Goal: Information Seeking & Learning: Learn about a topic

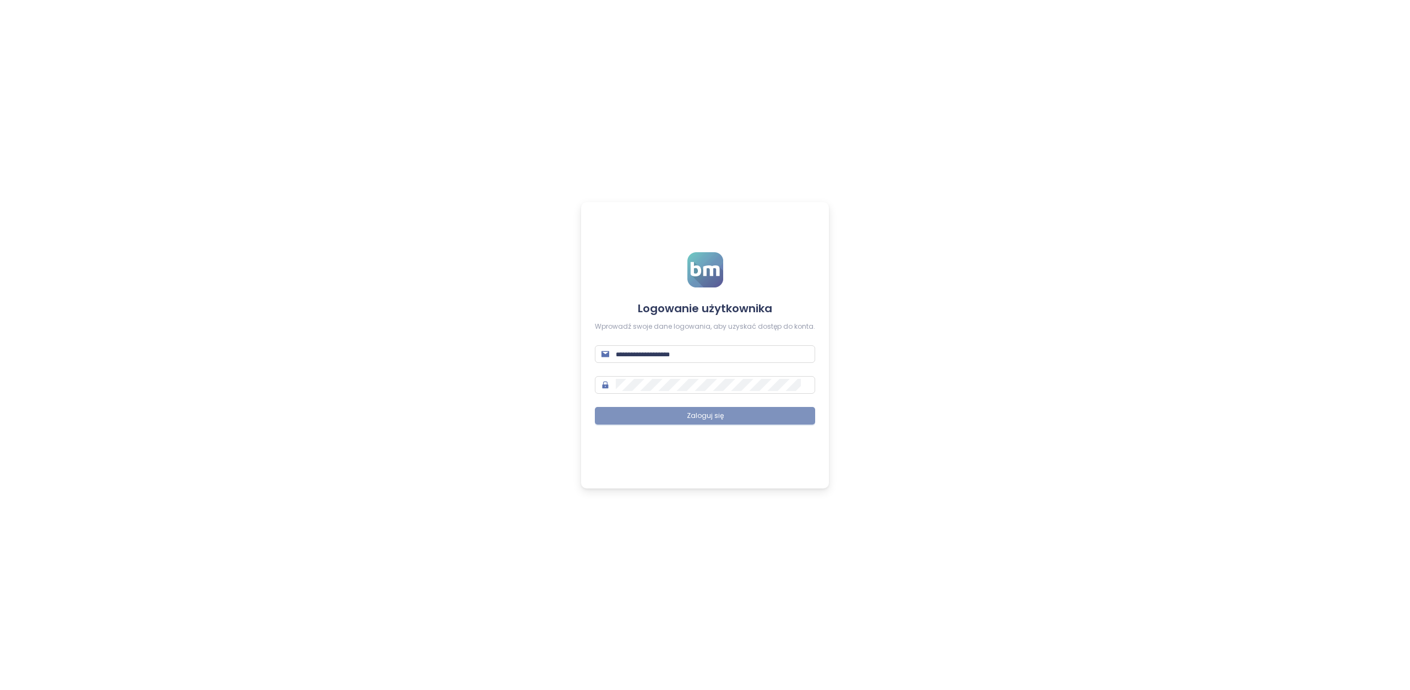
type input "**********"
click at [684, 418] on button "Zaloguj się" at bounding box center [705, 416] width 220 height 18
type input "**********"
click at [712, 416] on span "Zaloguj się" at bounding box center [705, 416] width 37 height 10
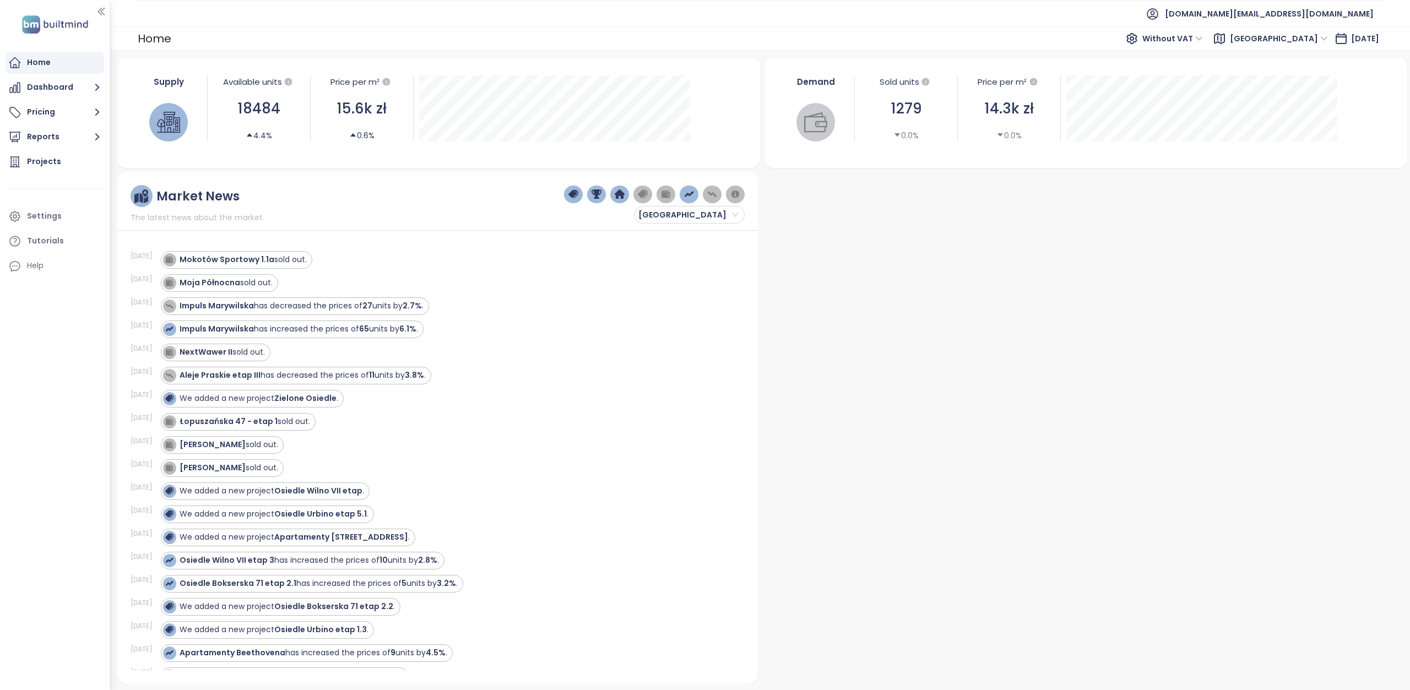
click at [1307, 39] on span "[GEOGRAPHIC_DATA]" at bounding box center [1279, 38] width 98 height 17
click at [45, 169] on div "Projects" at bounding box center [55, 162] width 99 height 22
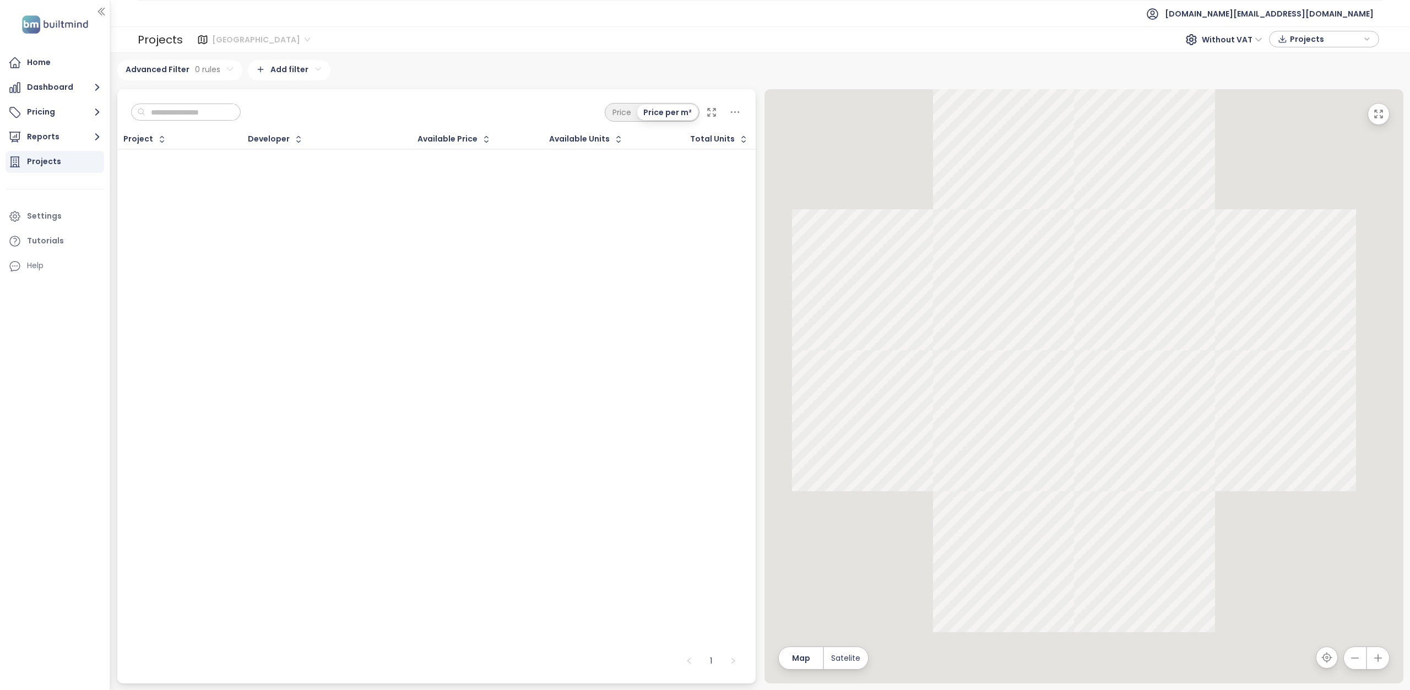
click at [253, 40] on span "[GEOGRAPHIC_DATA]" at bounding box center [261, 39] width 98 height 17
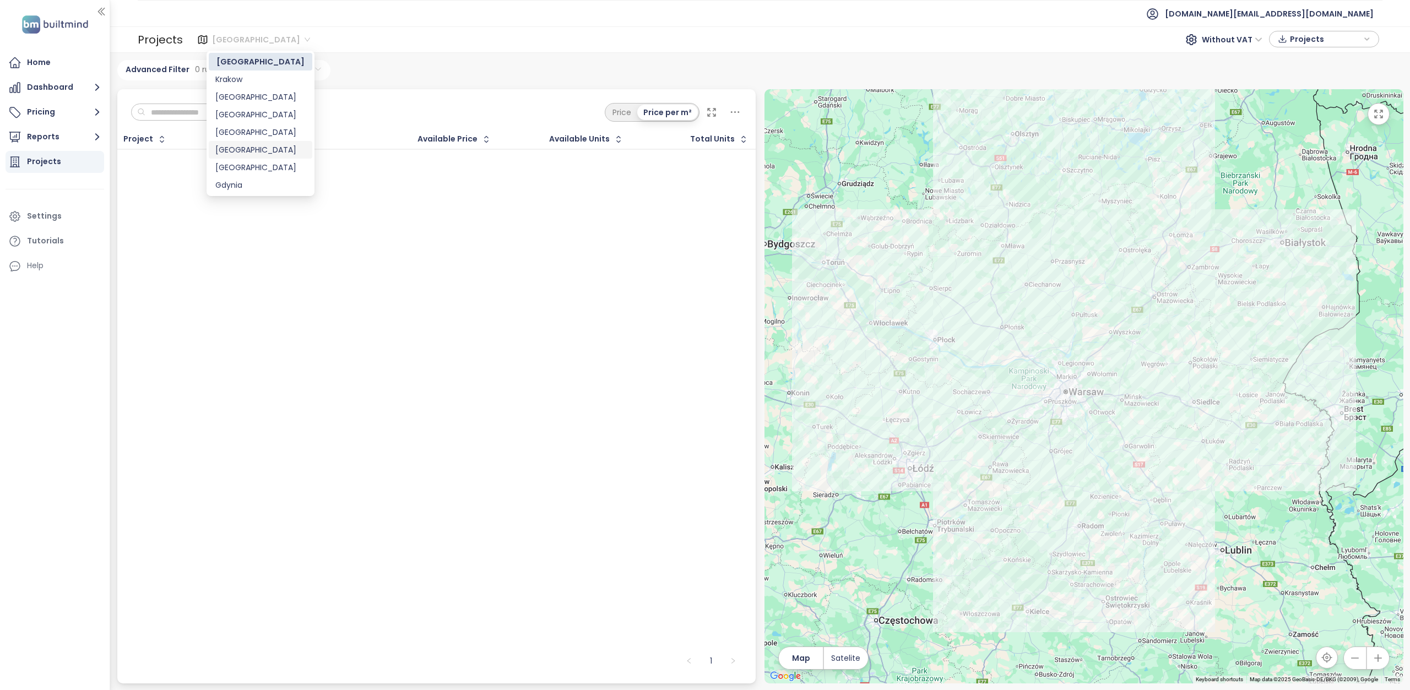
click at [251, 150] on div "[GEOGRAPHIC_DATA]" at bounding box center [260, 150] width 90 height 12
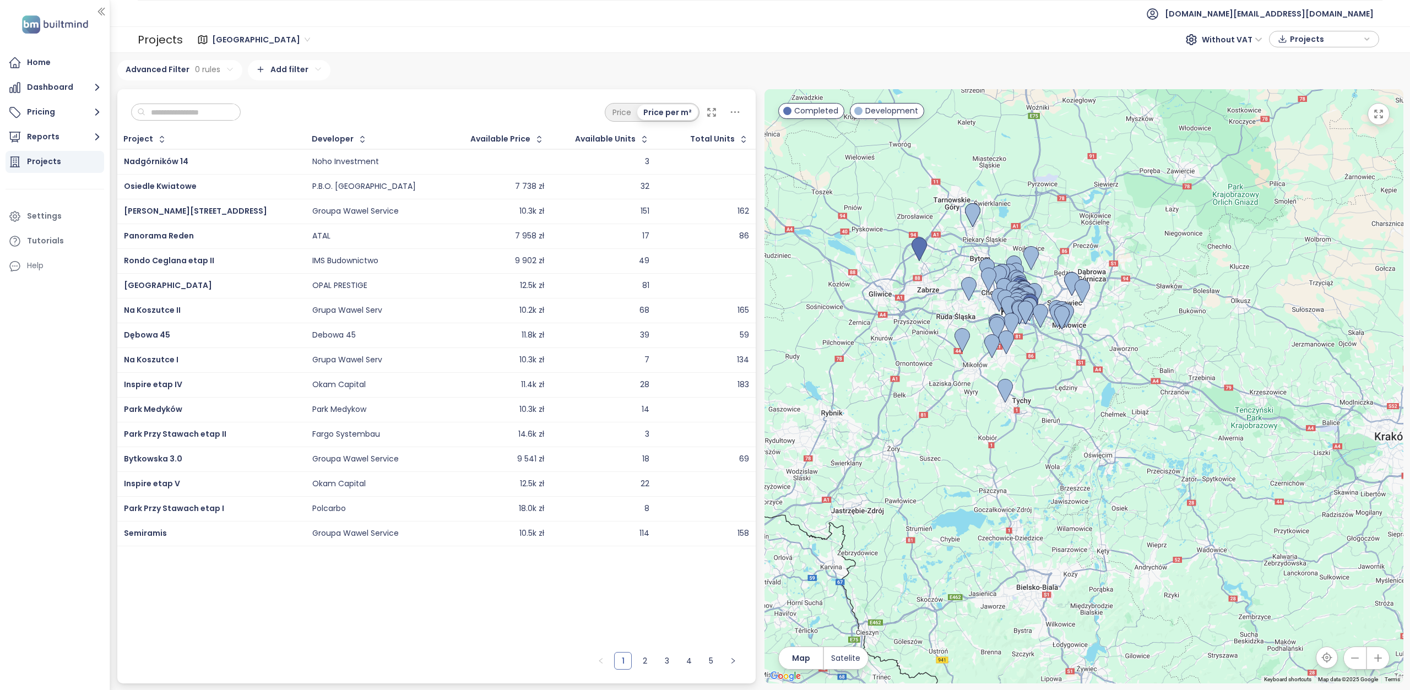
click at [156, 109] on input "text" at bounding box center [189, 112] width 89 height 17
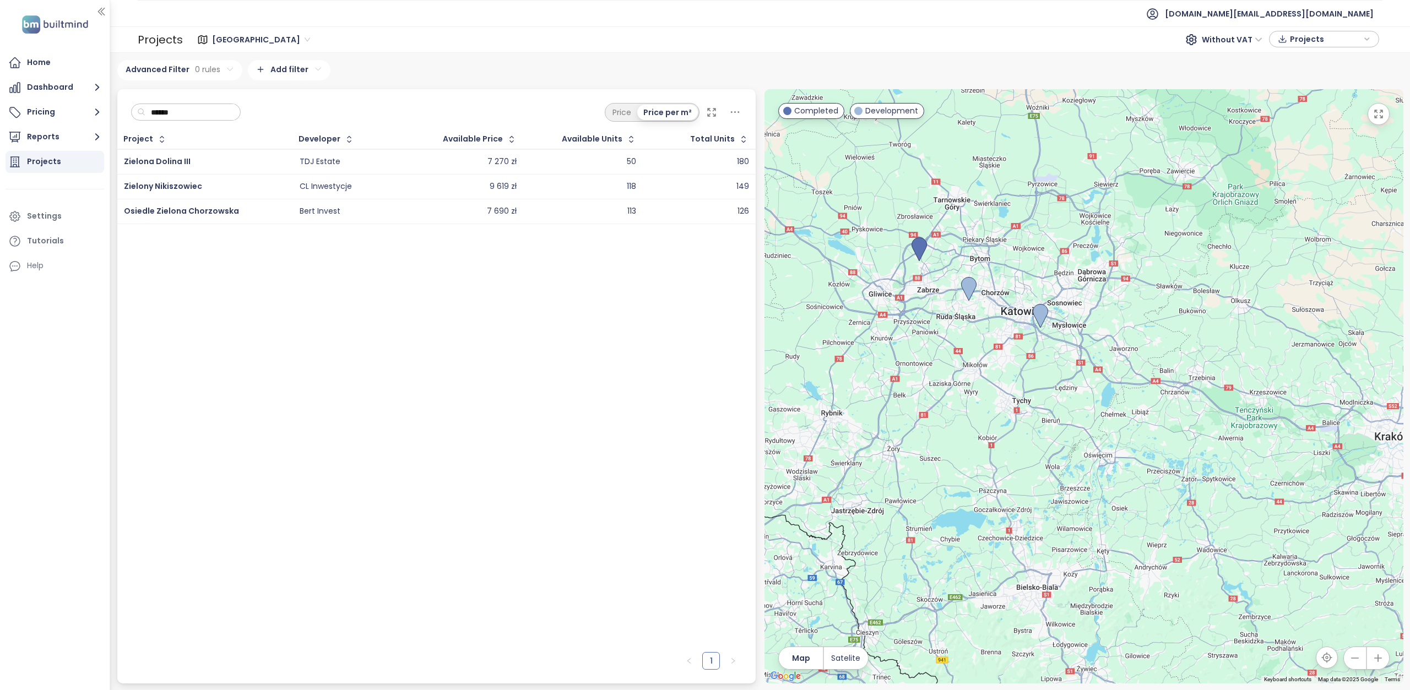
type input "******"
click at [331, 159] on div "TDJ Estate" at bounding box center [320, 162] width 41 height 10
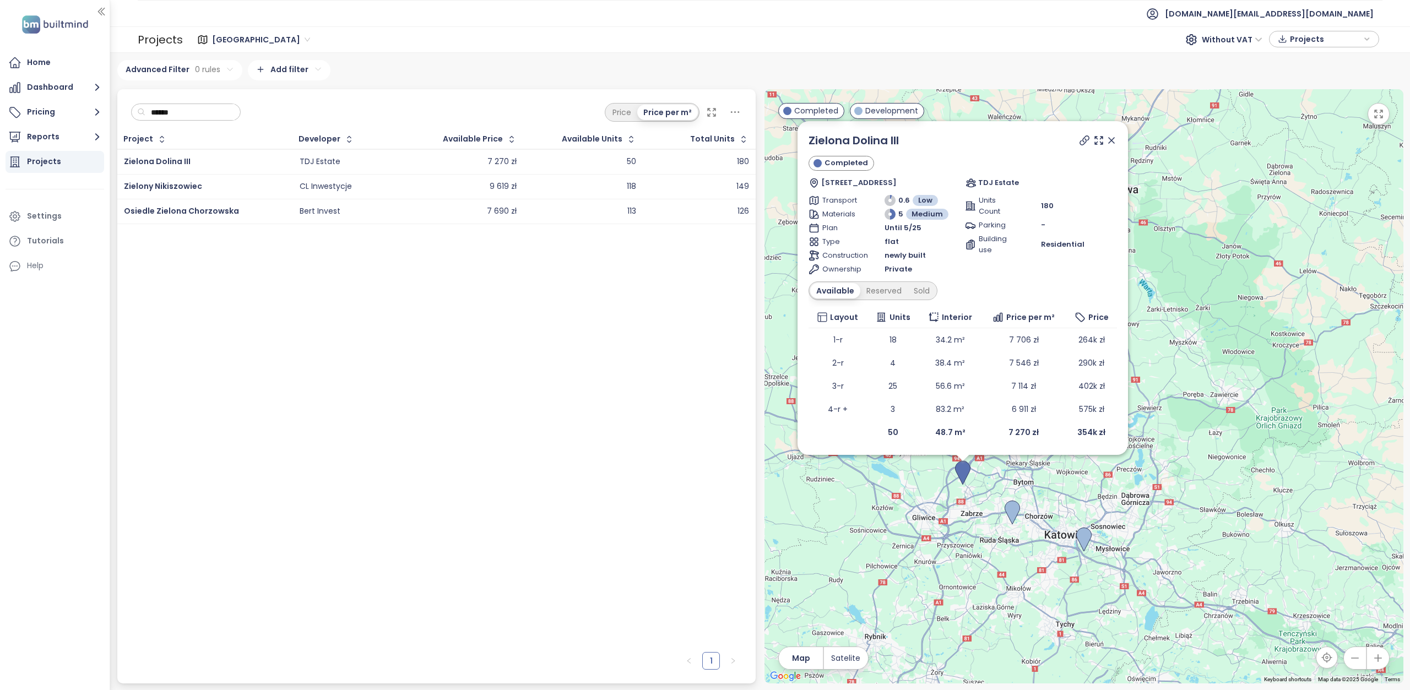
click at [1115, 143] on icon at bounding box center [1111, 140] width 11 height 11
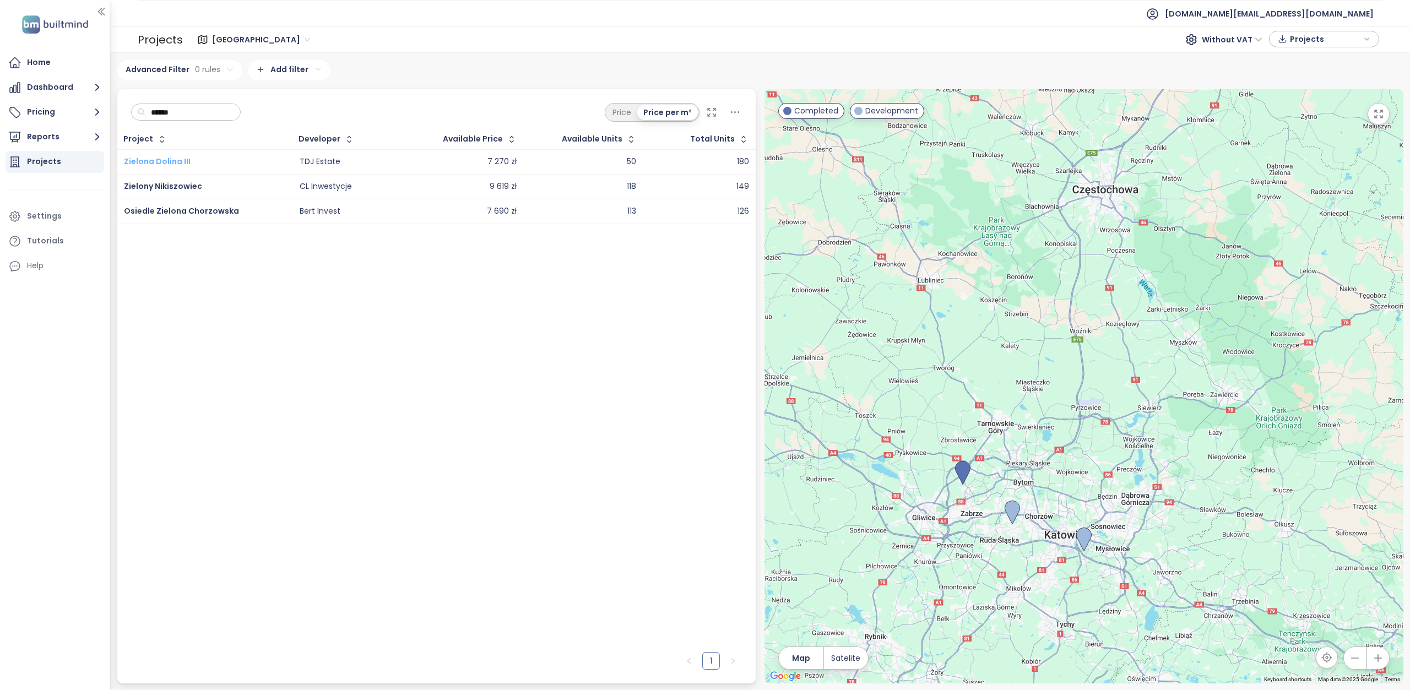
click at [149, 160] on span "Zielona Dolina III" at bounding box center [157, 161] width 67 height 11
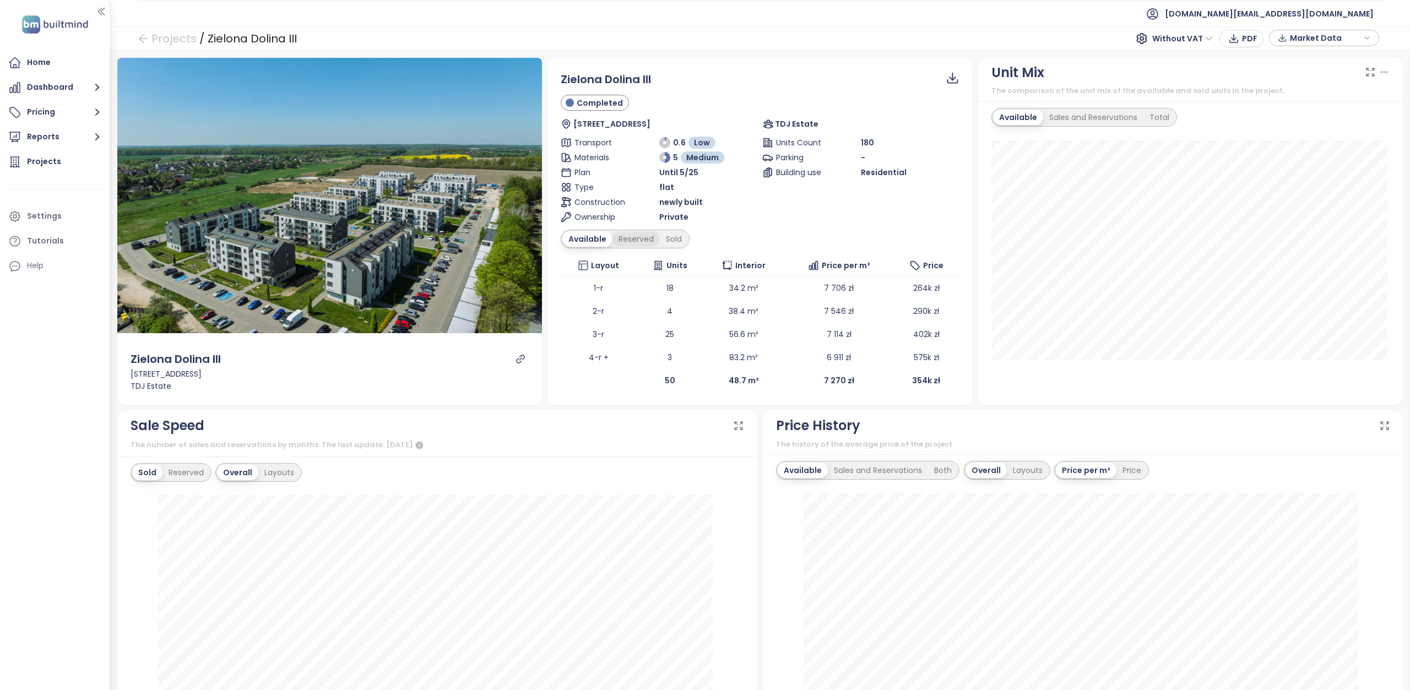
click at [627, 241] on div "Reserved" at bounding box center [636, 238] width 47 height 15
click at [592, 239] on div "Available" at bounding box center [585, 238] width 46 height 15
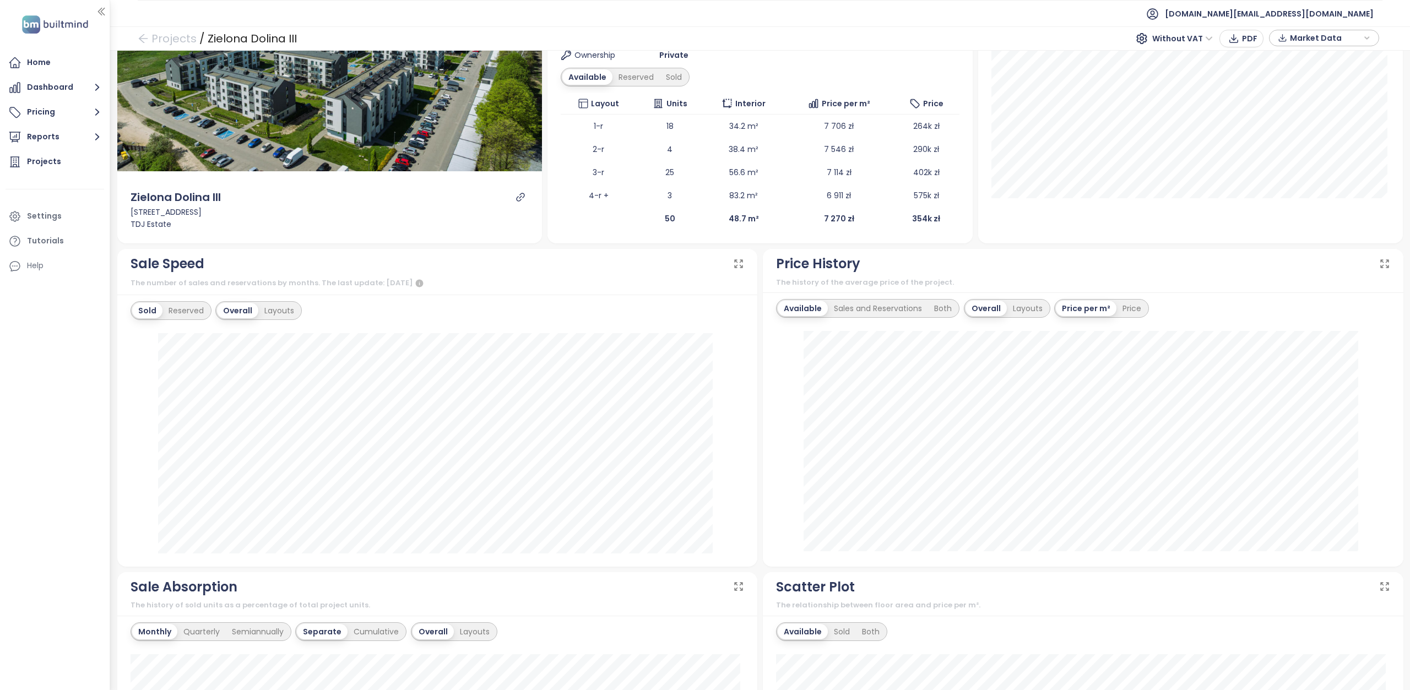
scroll to position [220, 0]
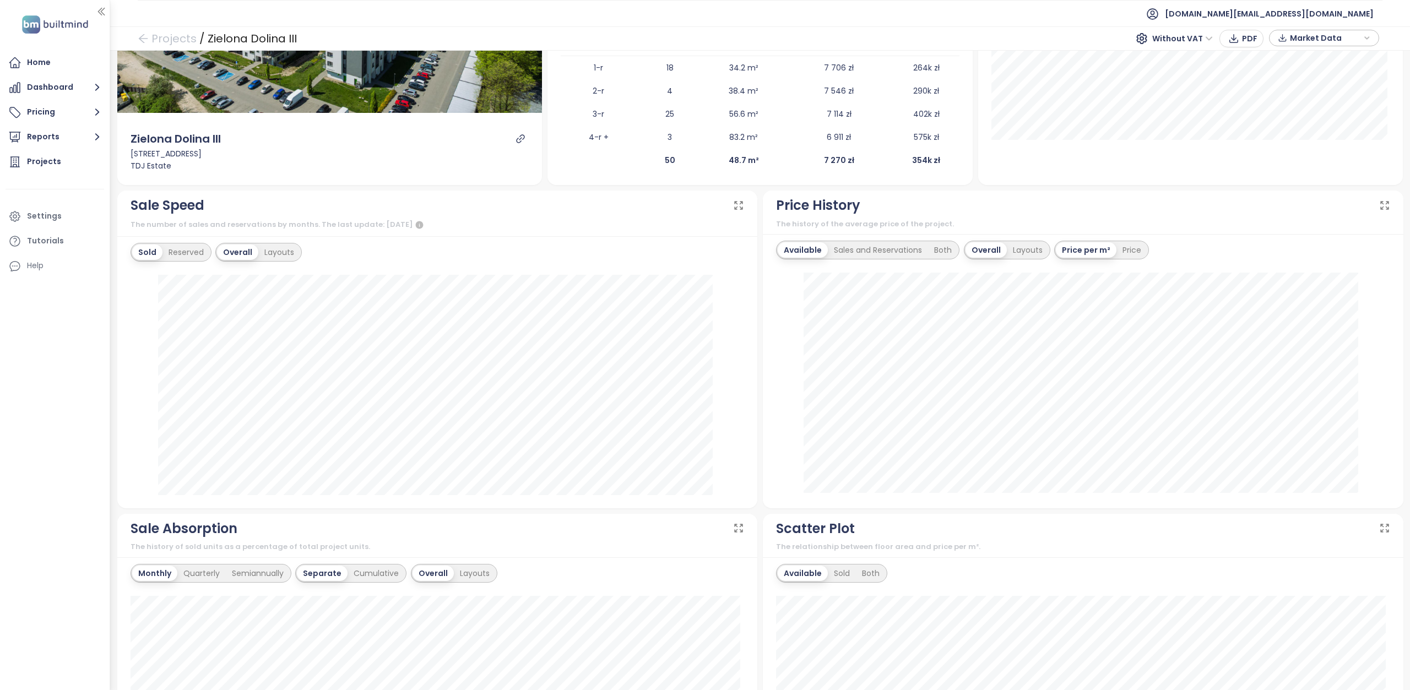
click at [796, 256] on div "Available" at bounding box center [803, 249] width 50 height 15
click at [286, 253] on div "Layouts" at bounding box center [279, 252] width 42 height 15
click at [192, 248] on div "Reserved" at bounding box center [186, 252] width 47 height 15
click at [139, 252] on div "Sold" at bounding box center [146, 252] width 28 height 15
click at [905, 246] on div "Sales and Reservations" at bounding box center [878, 249] width 100 height 15
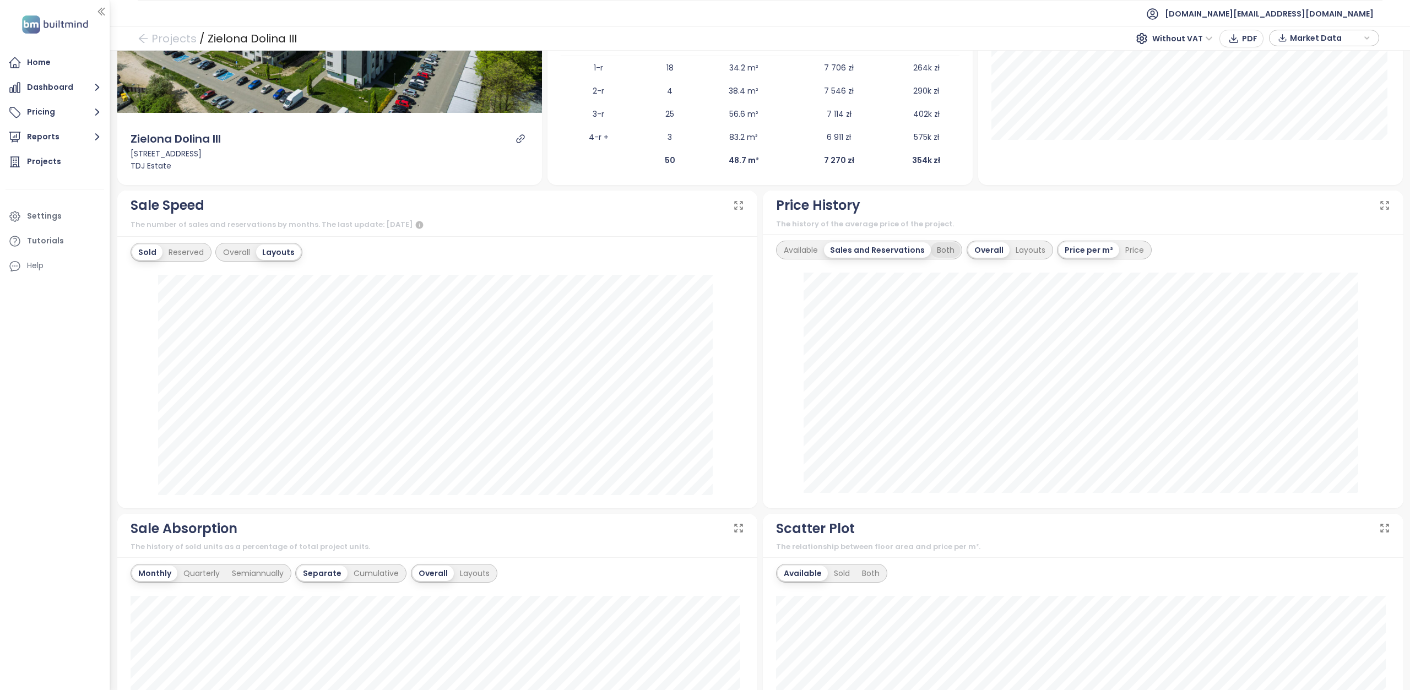
click at [944, 250] on div "Both" at bounding box center [946, 249] width 30 height 15
click at [1022, 248] on div "Layouts" at bounding box center [1026, 249] width 42 height 15
click at [1104, 252] on div "Price" at bounding box center [1102, 249] width 31 height 15
click at [784, 247] on div "Available" at bounding box center [803, 249] width 50 height 15
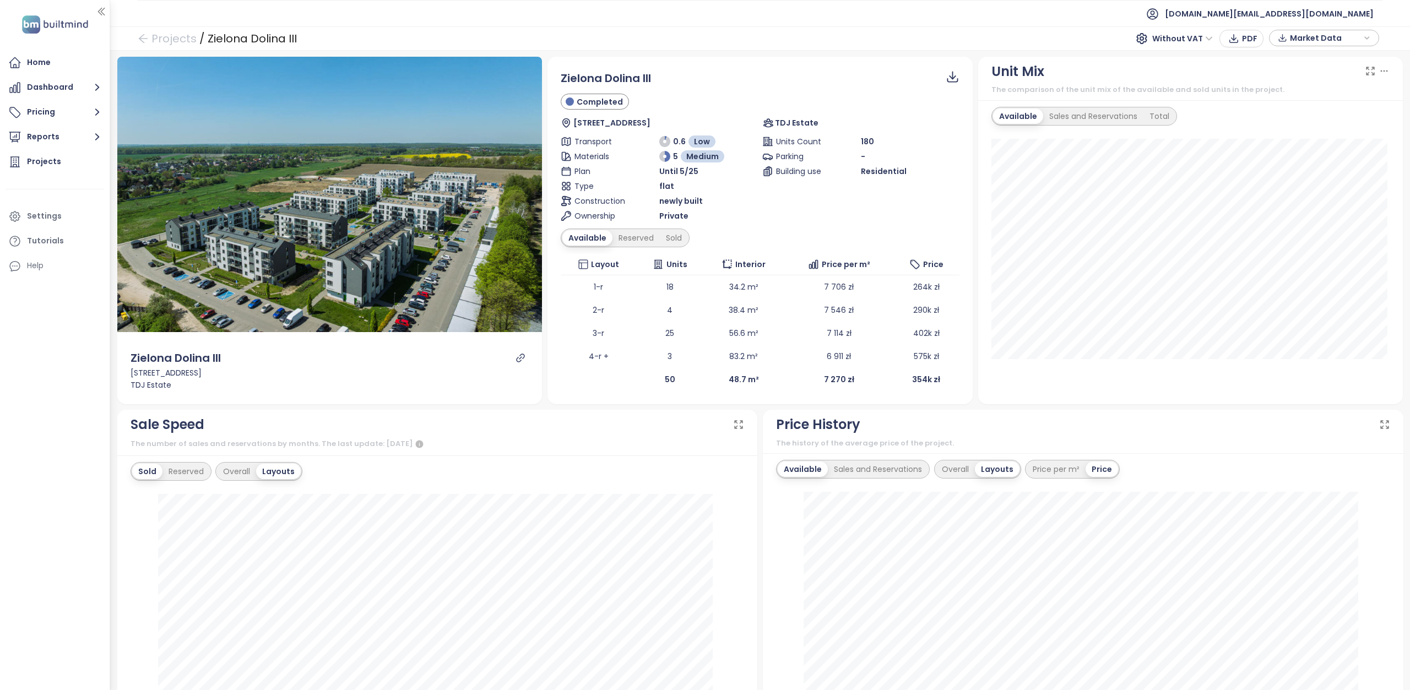
scroll to position [0, 0]
click at [178, 34] on link "Projects" at bounding box center [167, 39] width 59 height 20
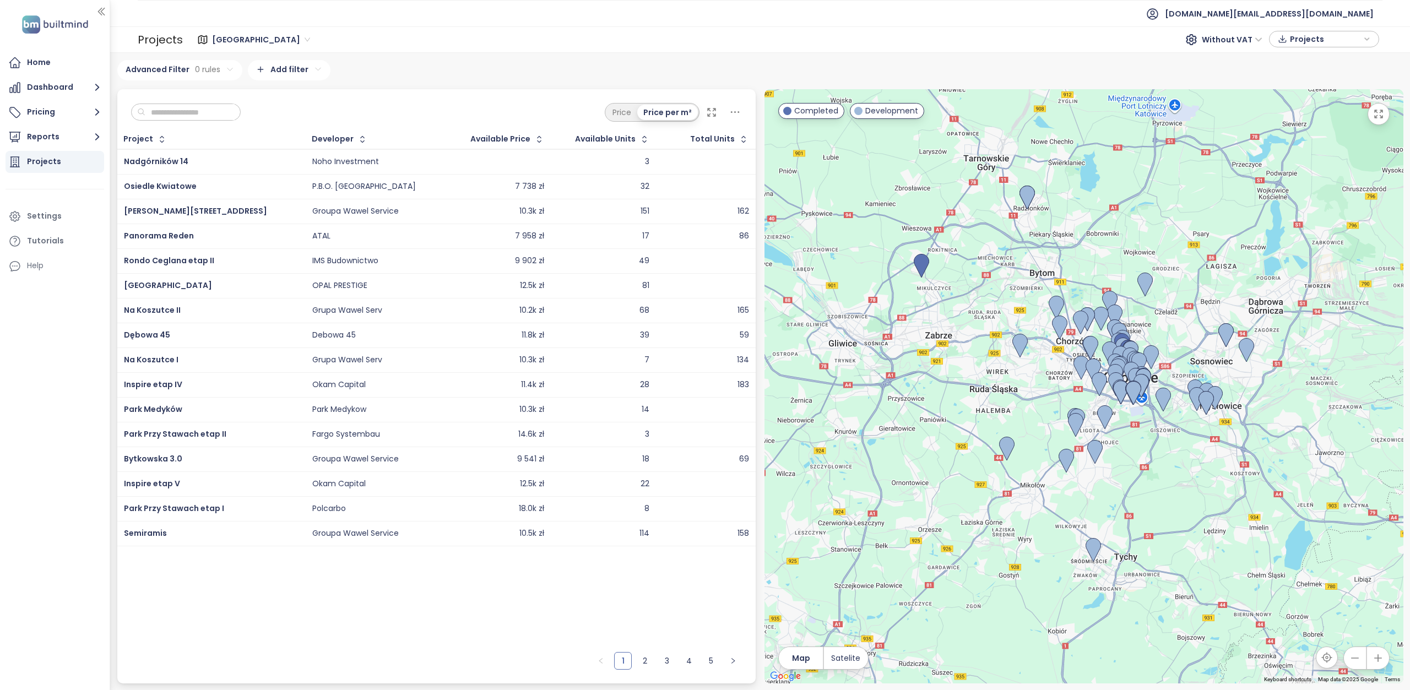
click at [206, 115] on input "text" at bounding box center [189, 112] width 89 height 17
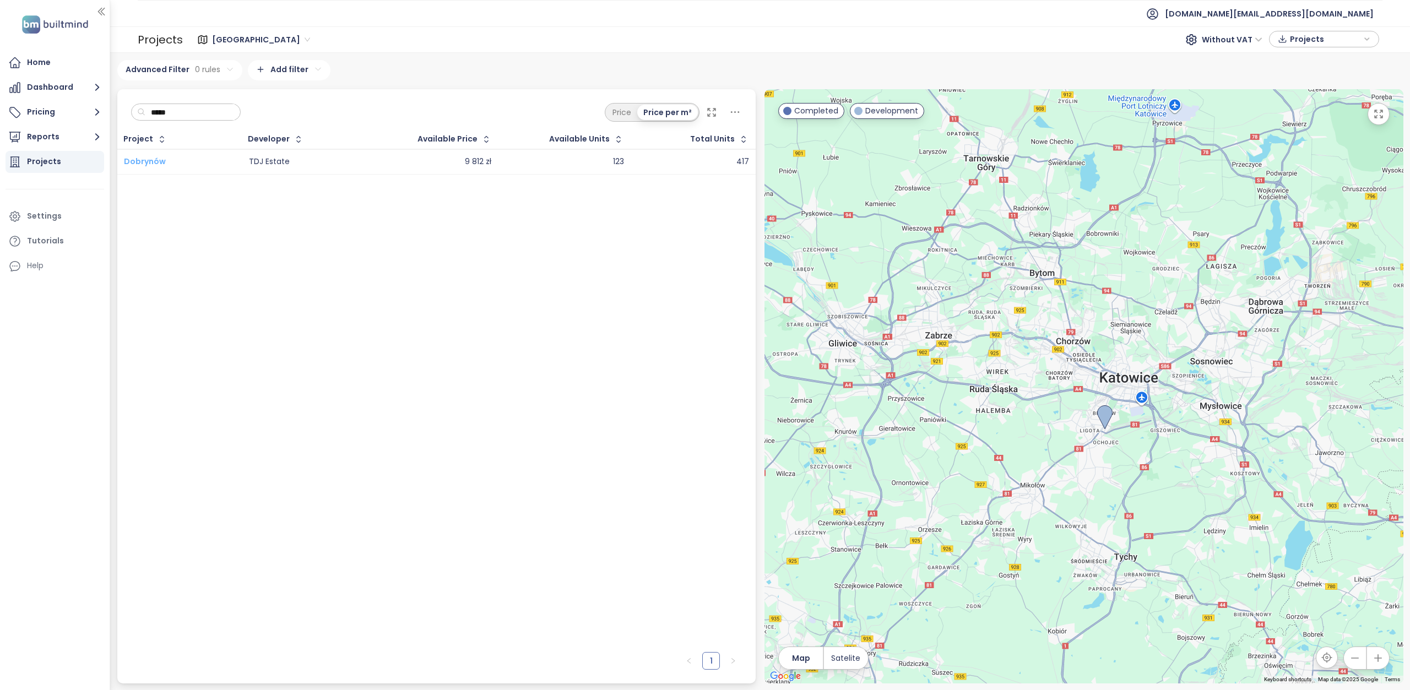
type input "*****"
click at [136, 159] on span "Dobrynów" at bounding box center [145, 161] width 42 height 11
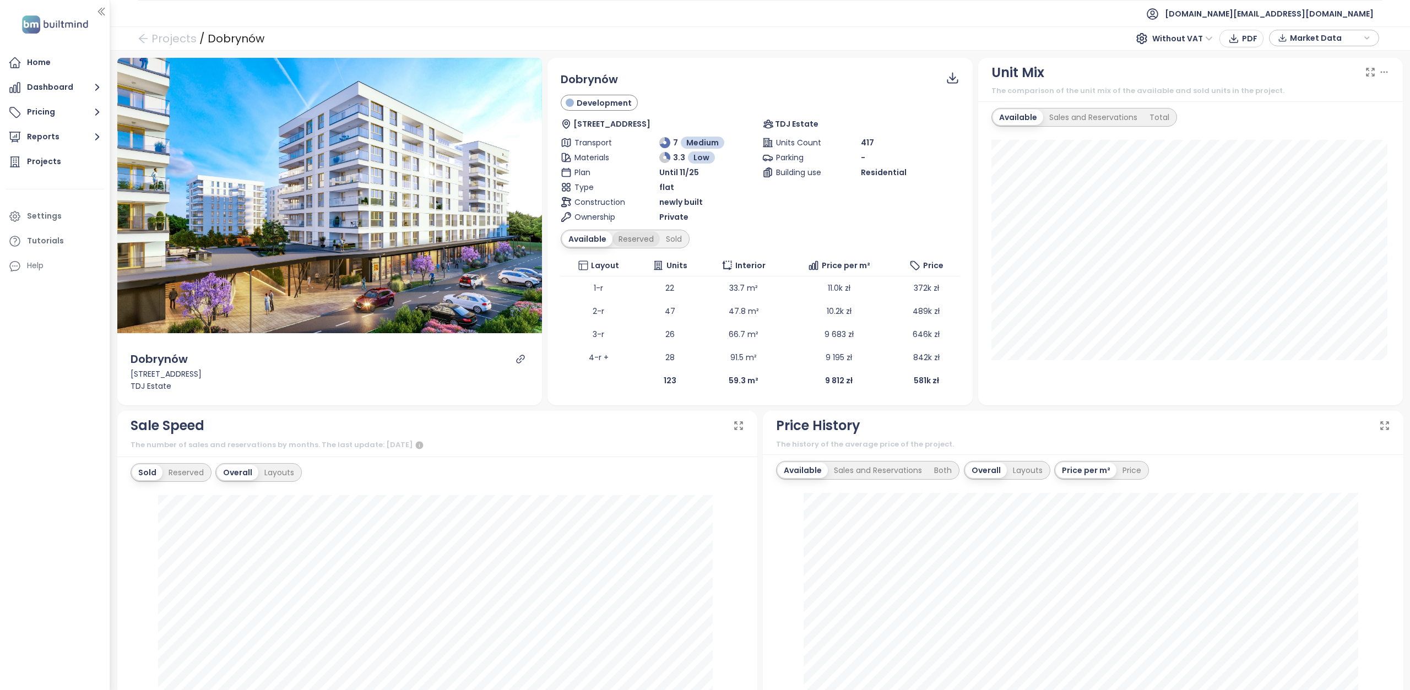
click at [637, 237] on div "Reserved" at bounding box center [636, 238] width 47 height 15
click at [664, 232] on div "Sold" at bounding box center [672, 238] width 28 height 15
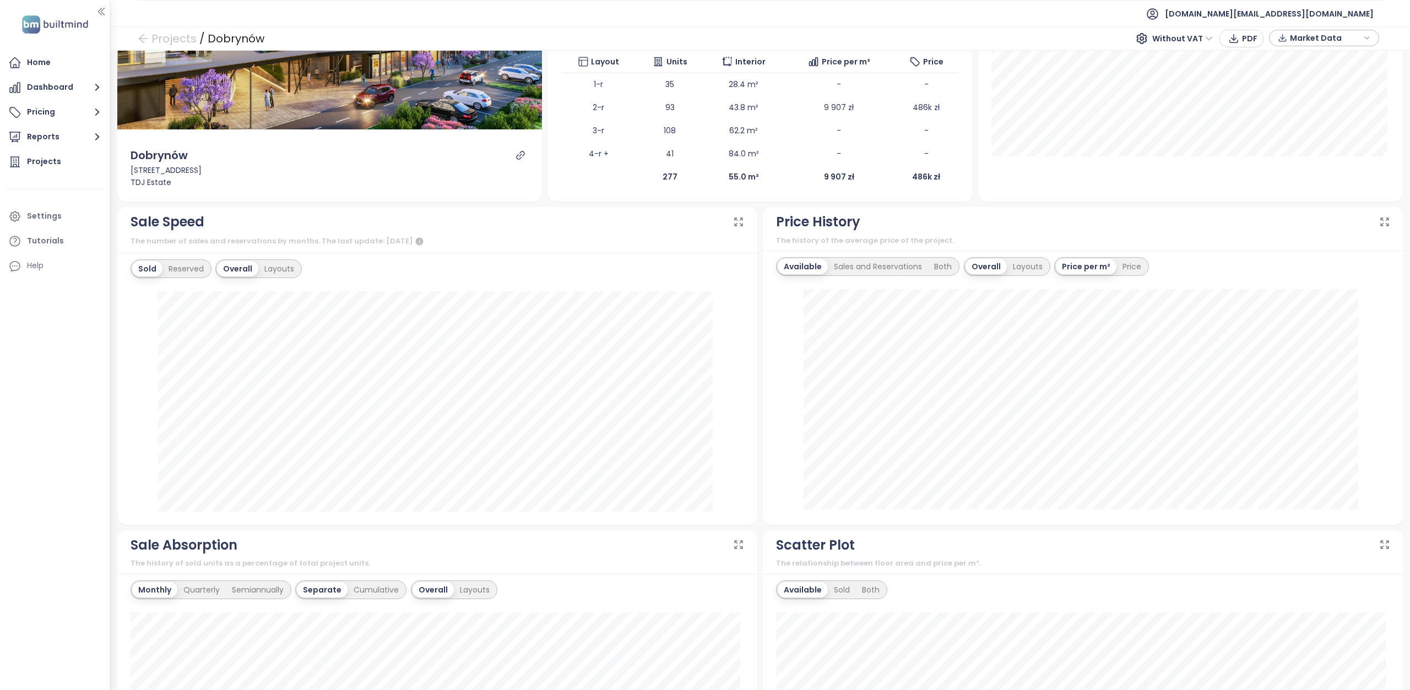
scroll to position [220, 0]
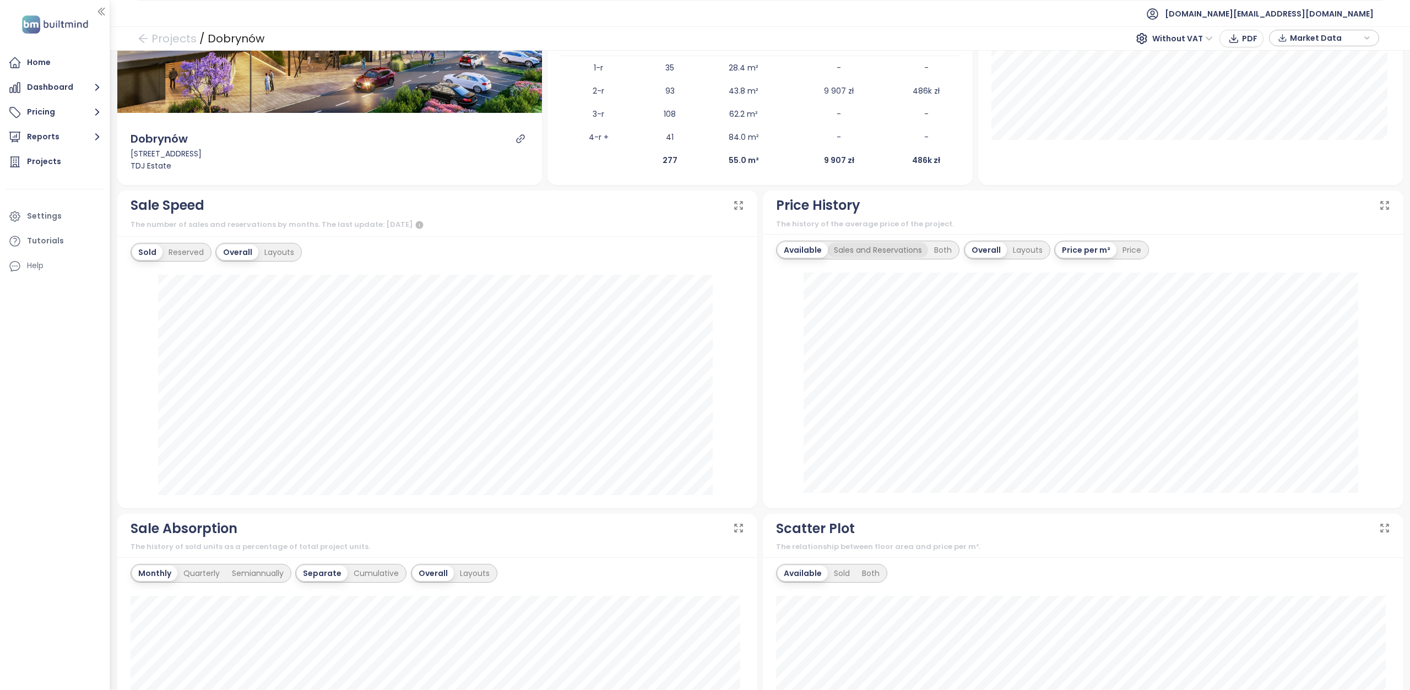
click at [852, 250] on div "Sales and Reservations" at bounding box center [878, 249] width 100 height 15
click at [933, 252] on div "Both" at bounding box center [946, 249] width 30 height 15
click at [1014, 253] on div "Layouts" at bounding box center [1026, 249] width 42 height 15
click at [1101, 250] on div "Price" at bounding box center [1102, 249] width 31 height 15
click at [844, 253] on div "Sales and Reservations" at bounding box center [878, 249] width 100 height 15
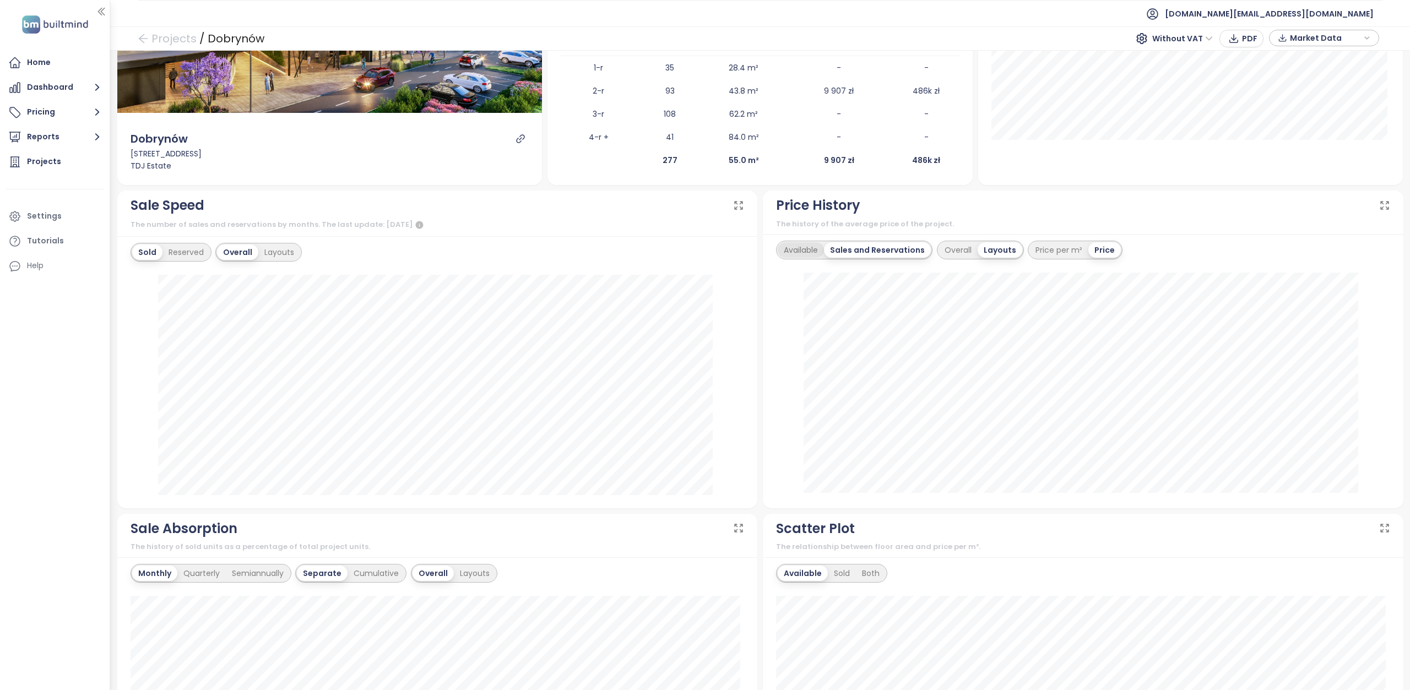
click at [790, 251] on div "Available" at bounding box center [801, 249] width 46 height 15
click at [1033, 248] on div "Price per m²" at bounding box center [1056, 249] width 59 height 15
click at [858, 250] on div "Sales and Reservations" at bounding box center [878, 249] width 100 height 15
click at [810, 244] on div "Available" at bounding box center [801, 249] width 46 height 15
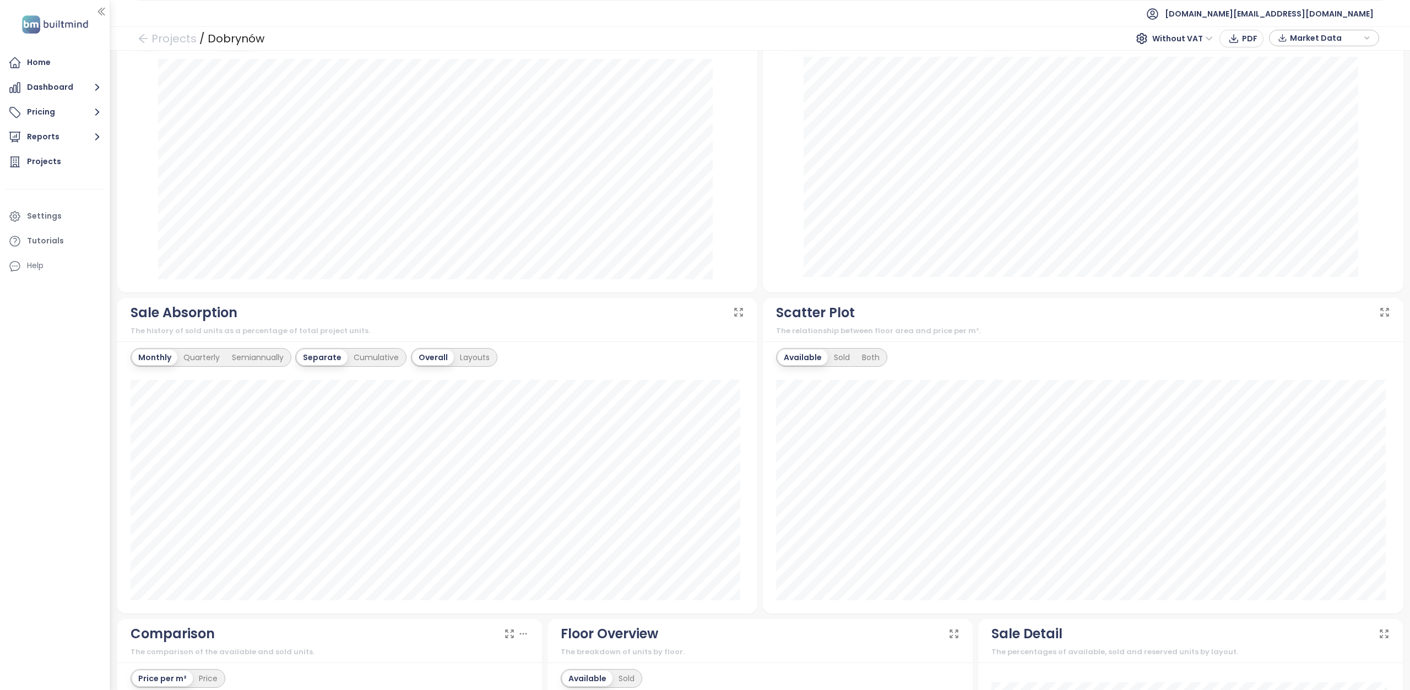
scroll to position [354, 0]
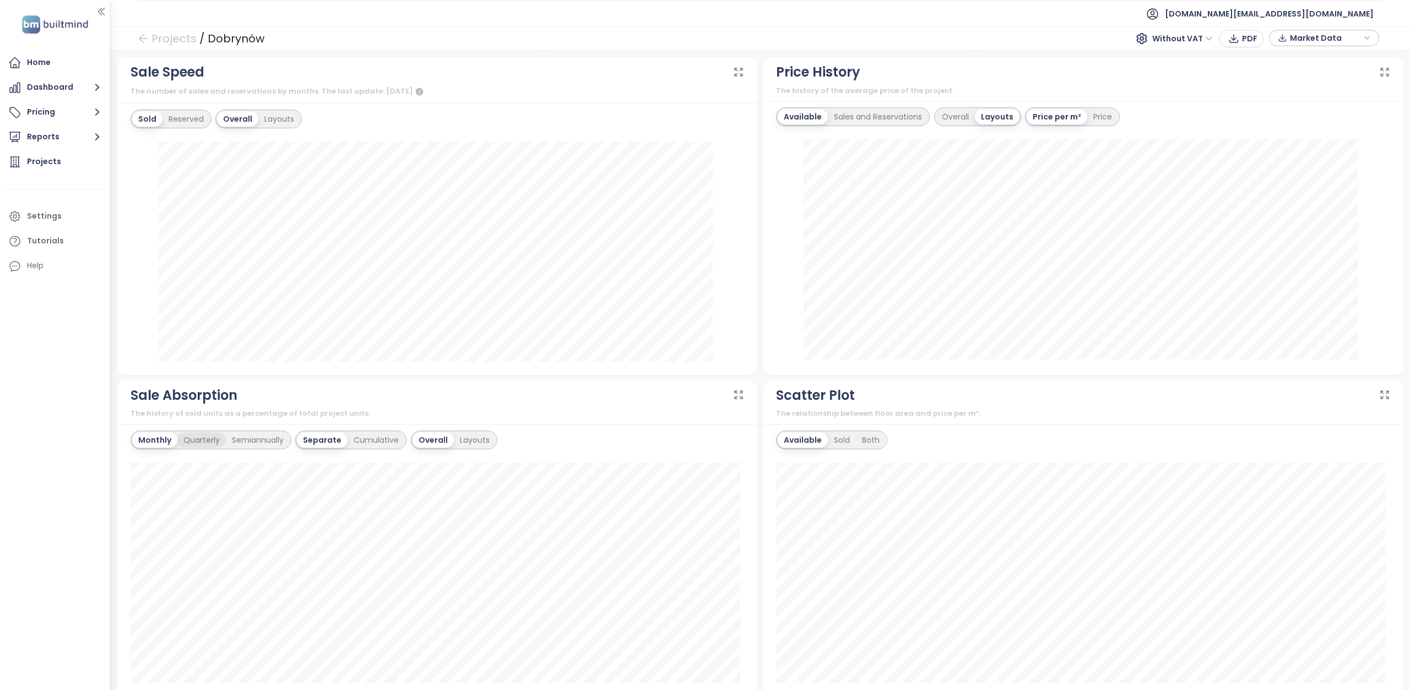
click at [194, 442] on div "Quarterly" at bounding box center [201, 439] width 48 height 15
click at [268, 440] on div "Semiannually" at bounding box center [258, 439] width 64 height 15
click at [353, 438] on div "Cumulative" at bounding box center [376, 439] width 57 height 15
click at [485, 435] on div "Layouts" at bounding box center [474, 439] width 42 height 15
click at [159, 438] on div "Monthly" at bounding box center [153, 439] width 43 height 15
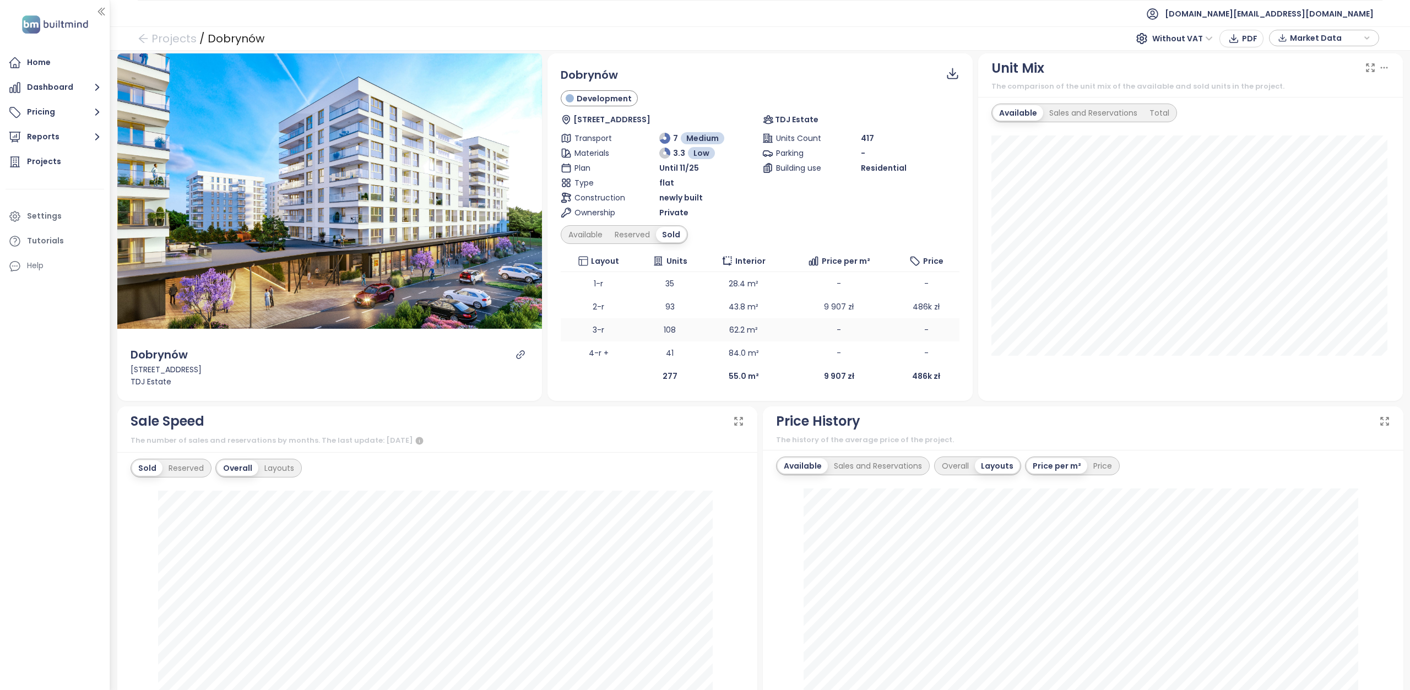
scroll to position [0, 0]
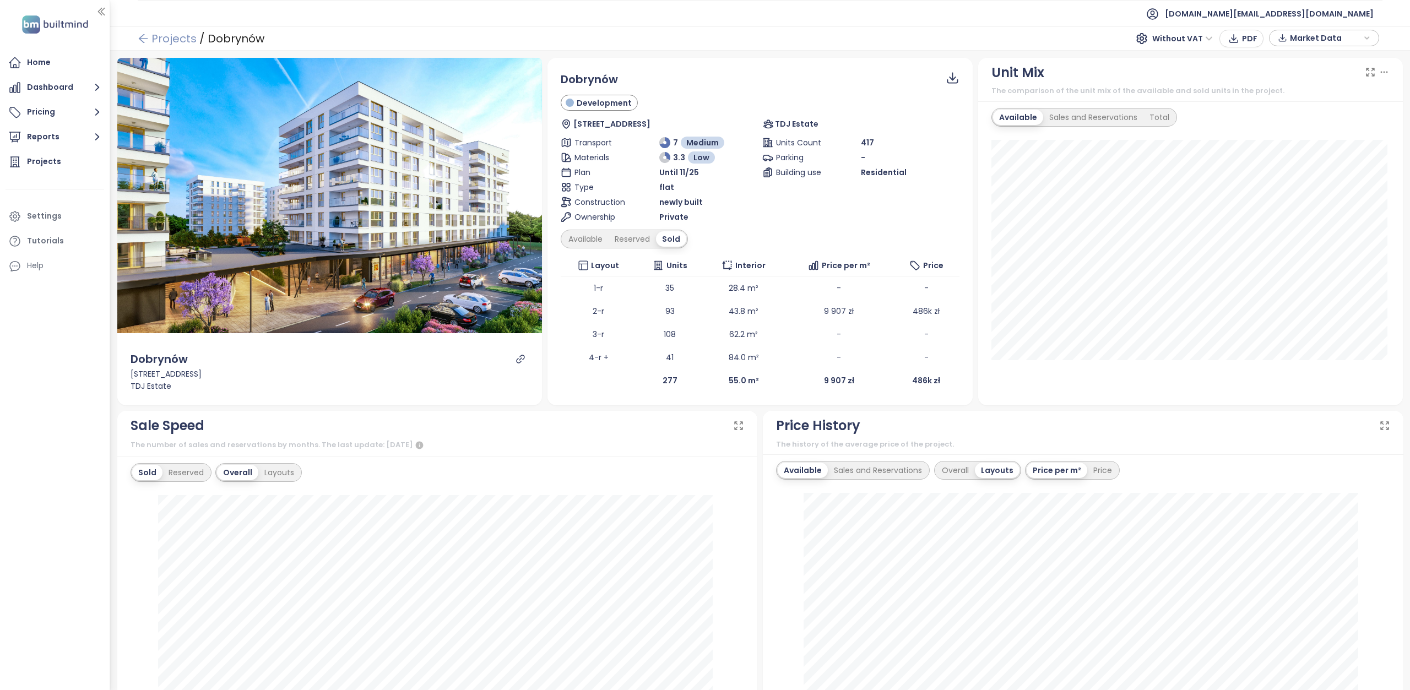
click at [171, 42] on link "Projects" at bounding box center [167, 39] width 59 height 20
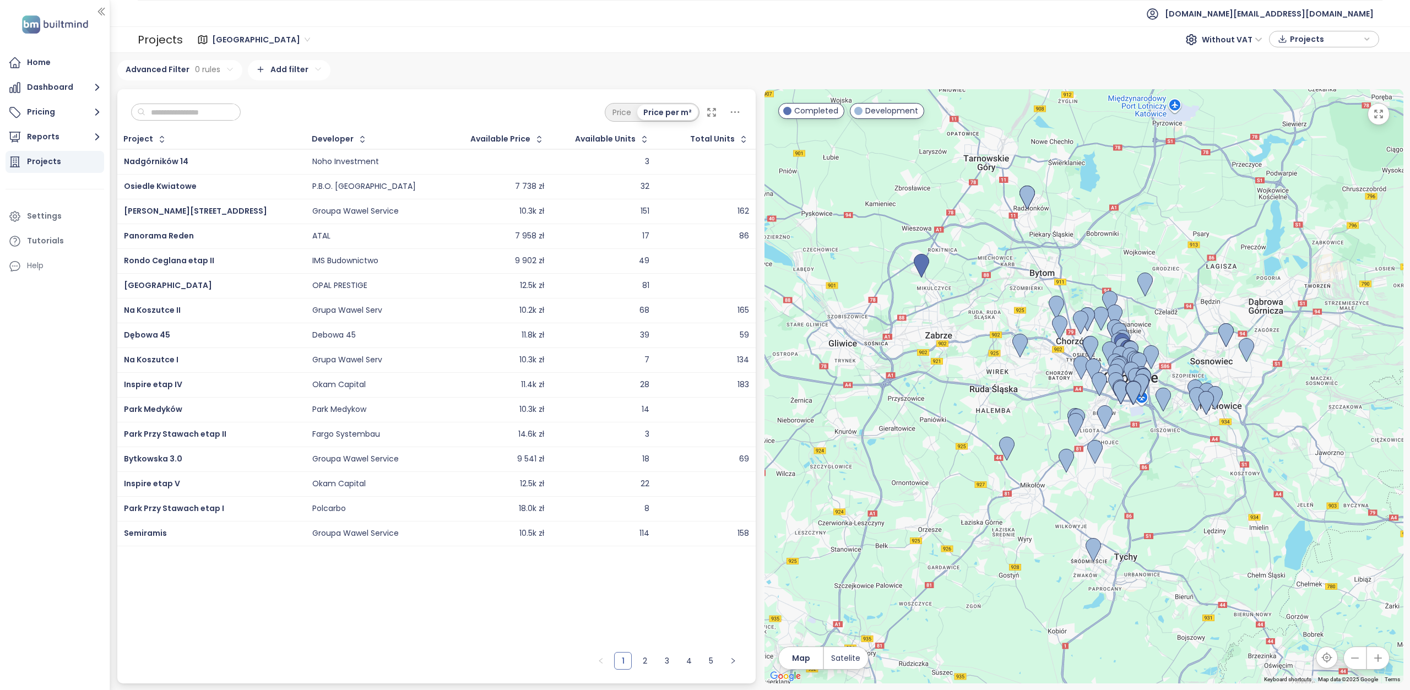
click at [214, 111] on input "text" at bounding box center [189, 112] width 89 height 17
click at [239, 36] on span "[GEOGRAPHIC_DATA]" at bounding box center [261, 39] width 98 height 17
click at [239, 36] on span "Warszawa" at bounding box center [261, 39] width 98 height 17
click at [246, 43] on span "Warszawa" at bounding box center [261, 39] width 98 height 17
click at [248, 145] on div "Katowice" at bounding box center [260, 150] width 90 height 12
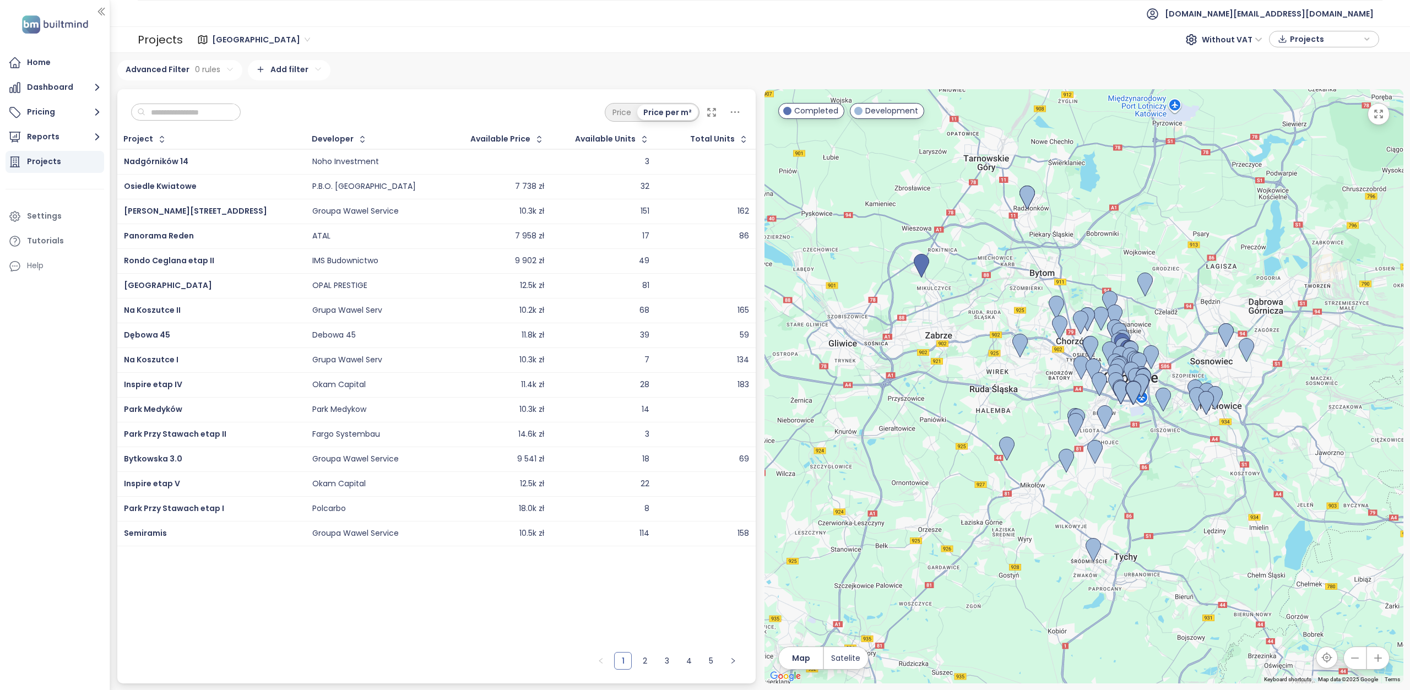
click at [191, 110] on input "text" at bounding box center [189, 112] width 89 height 17
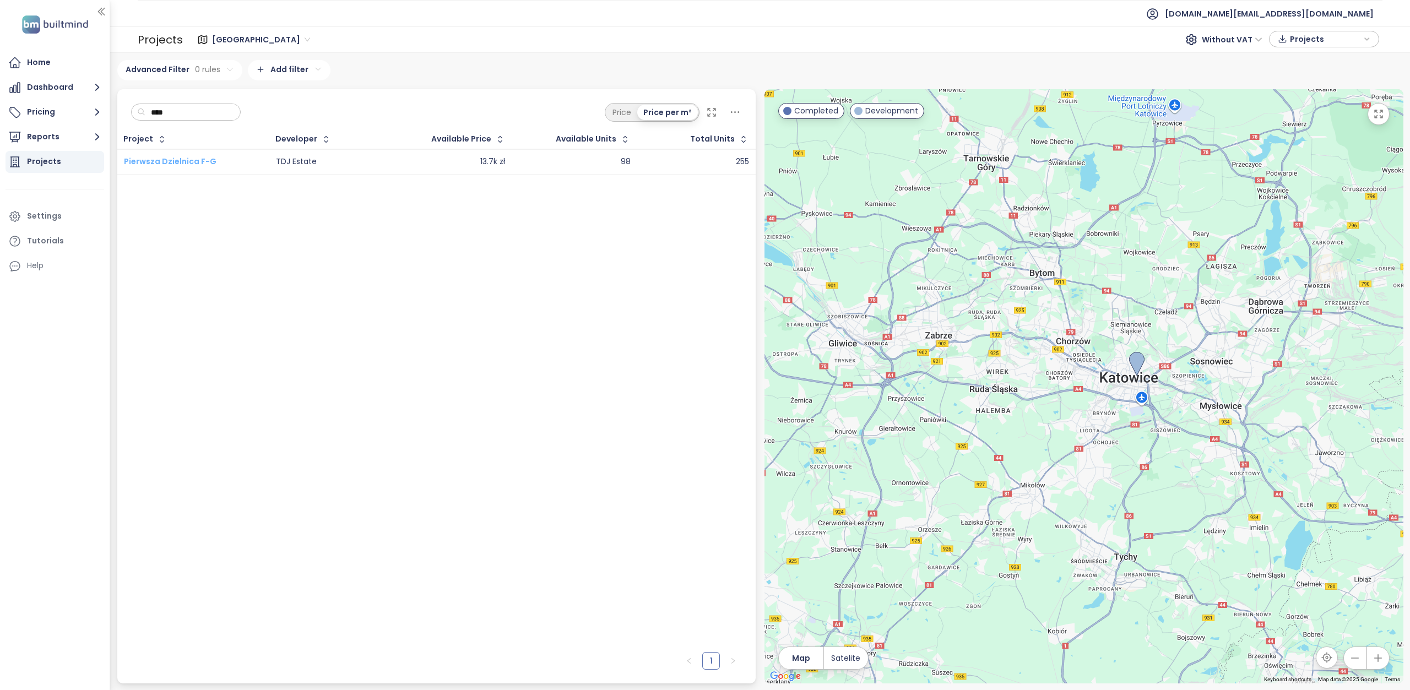
type input "****"
click at [195, 159] on span "Pierwsza Dzielnica F-G" at bounding box center [170, 161] width 93 height 11
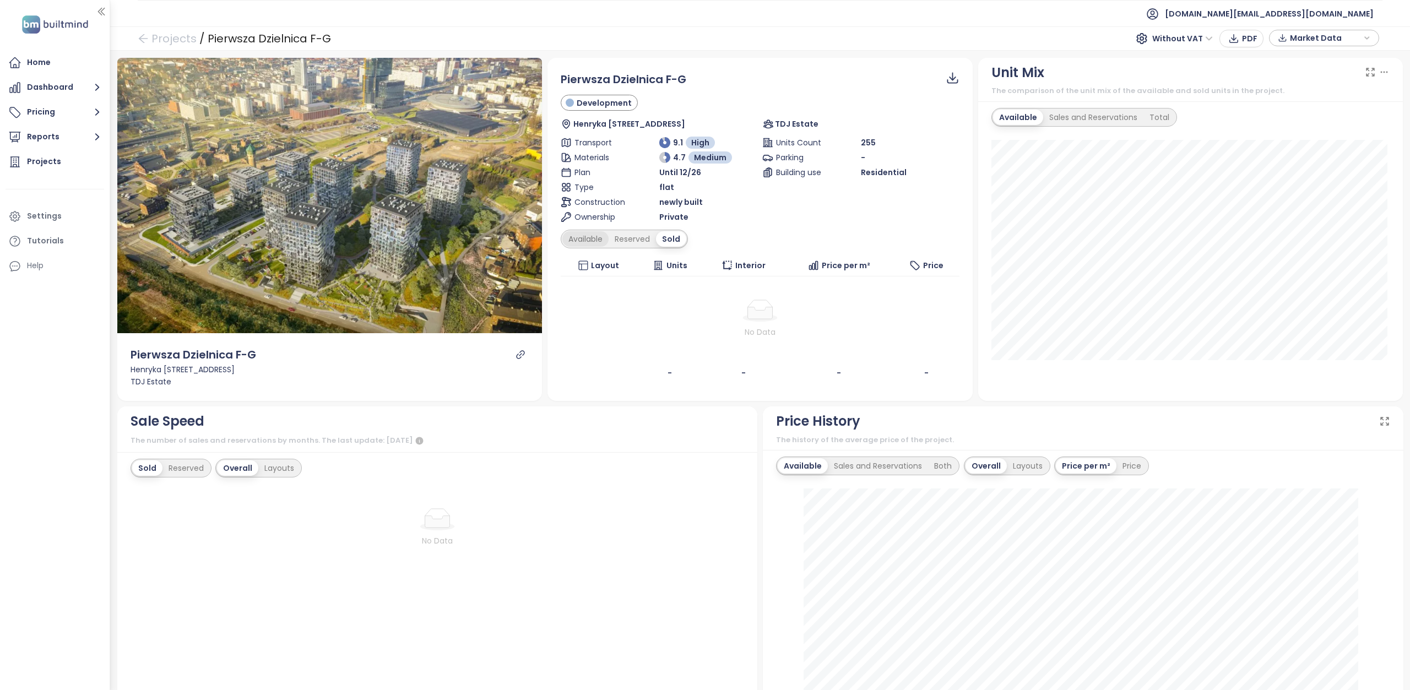
click at [586, 234] on div "Available" at bounding box center [585, 238] width 46 height 15
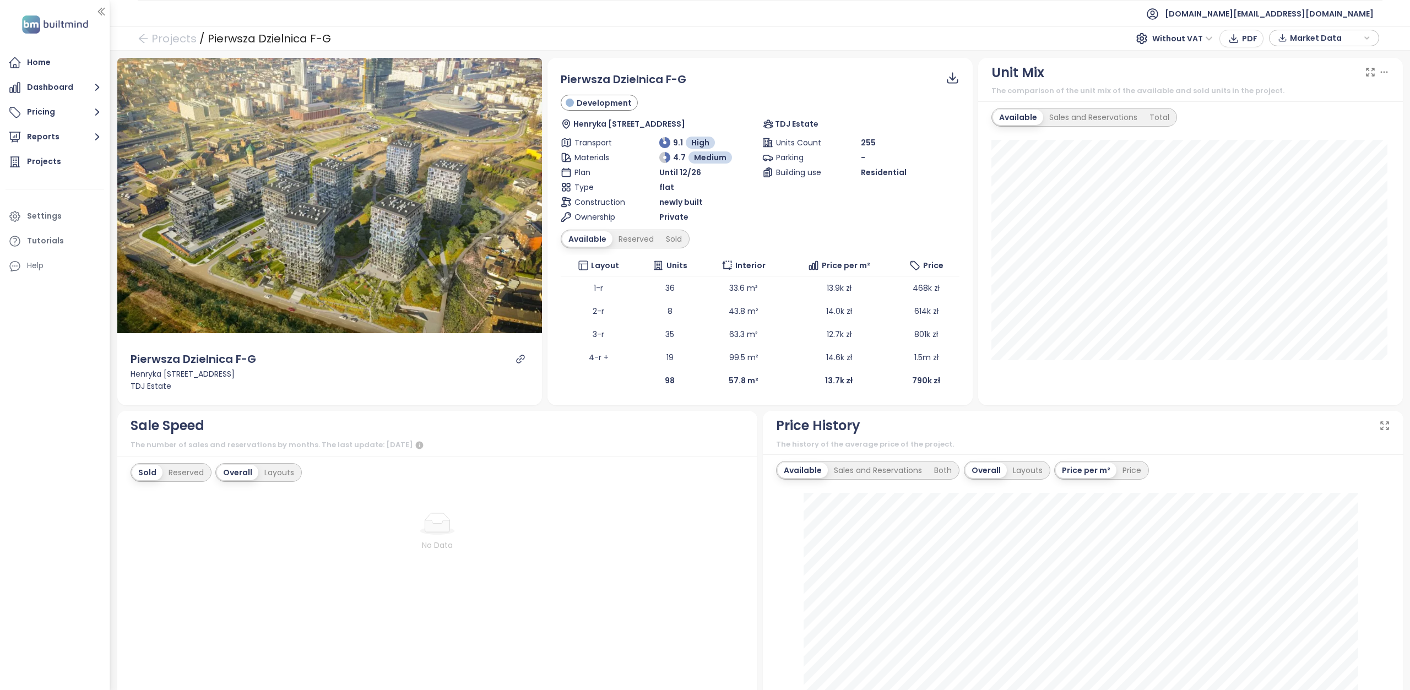
click at [639, 230] on div "Available Reserved Sold" at bounding box center [625, 239] width 129 height 19
click at [639, 236] on div "Reserved" at bounding box center [636, 238] width 47 height 15
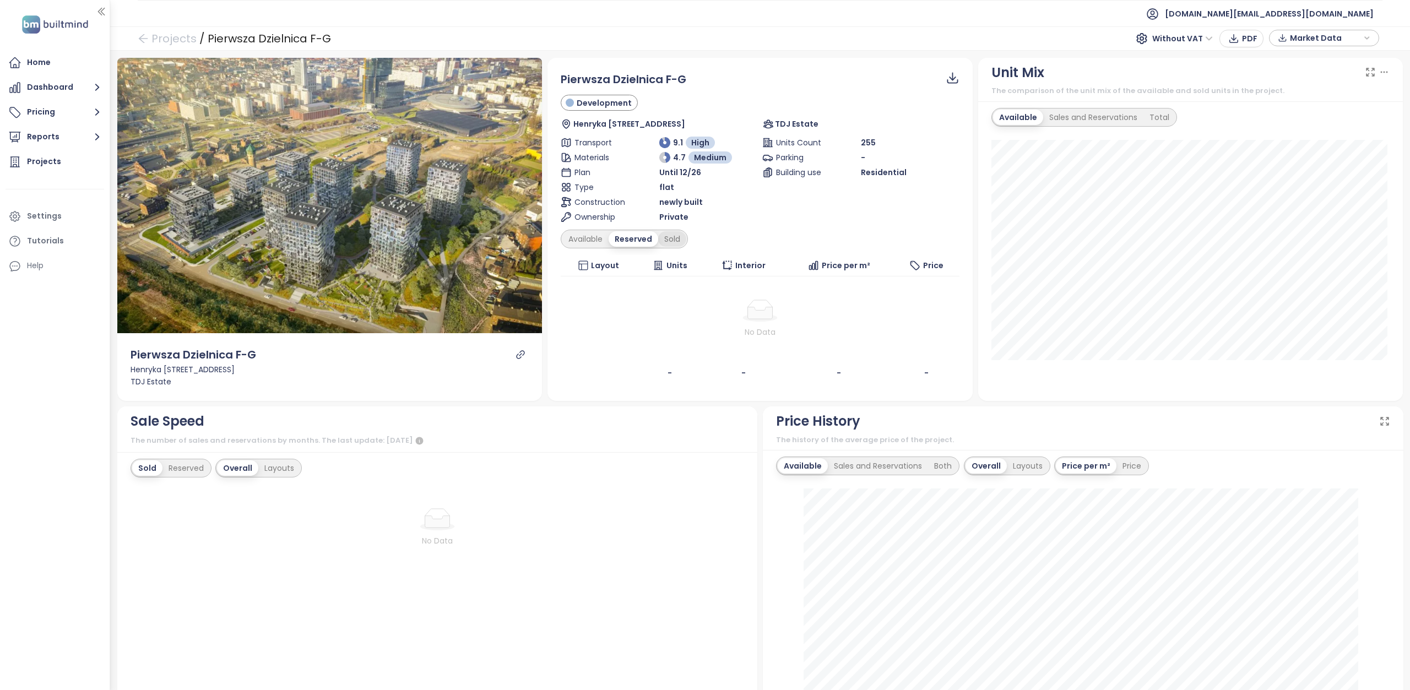
click at [676, 240] on div "Sold" at bounding box center [672, 238] width 28 height 15
drag, startPoint x: 699, startPoint y: 81, endPoint x: 558, endPoint y: 81, distance: 141.0
click at [561, 81] on div "Pierwsza Dzielnica F-G" at bounding box center [760, 79] width 399 height 17
copy span "Pierwsza Dzielnica F-G"
click at [586, 241] on div "Available" at bounding box center [585, 238] width 46 height 15
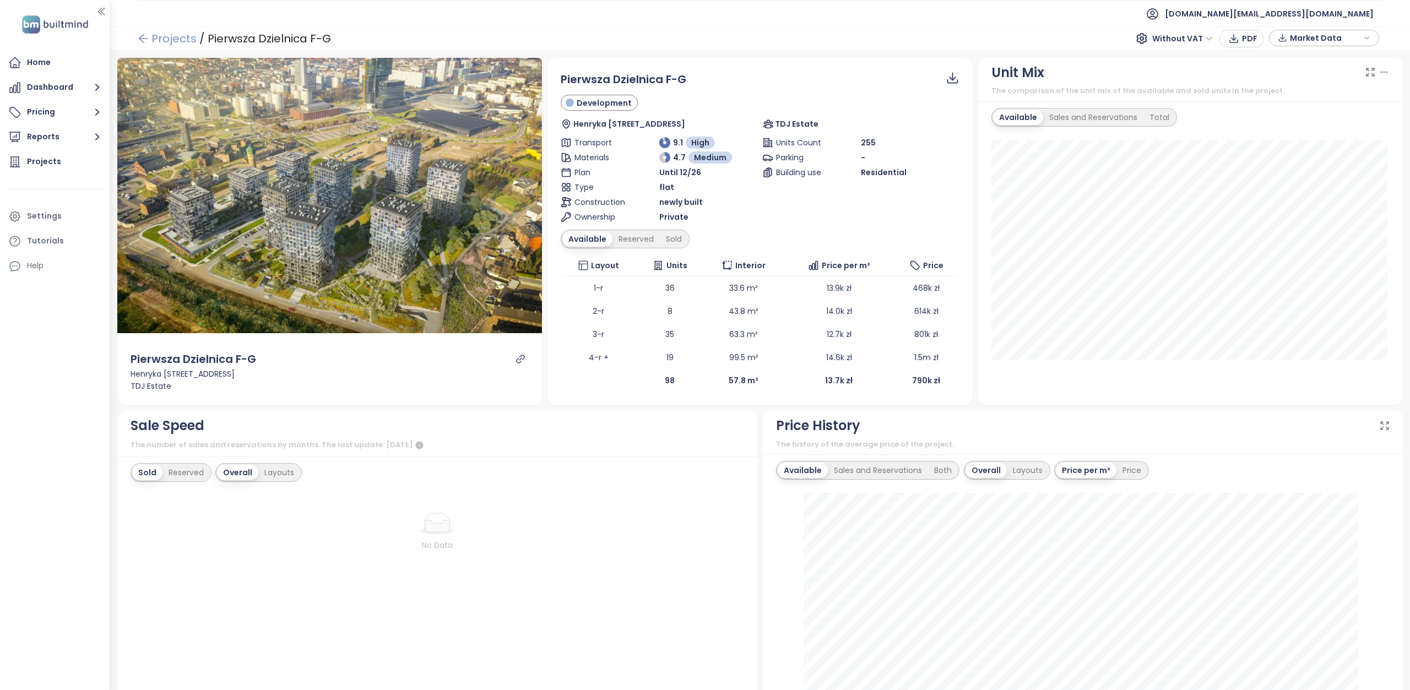
click at [148, 36] on icon "arrow-left" at bounding box center [143, 38] width 11 height 11
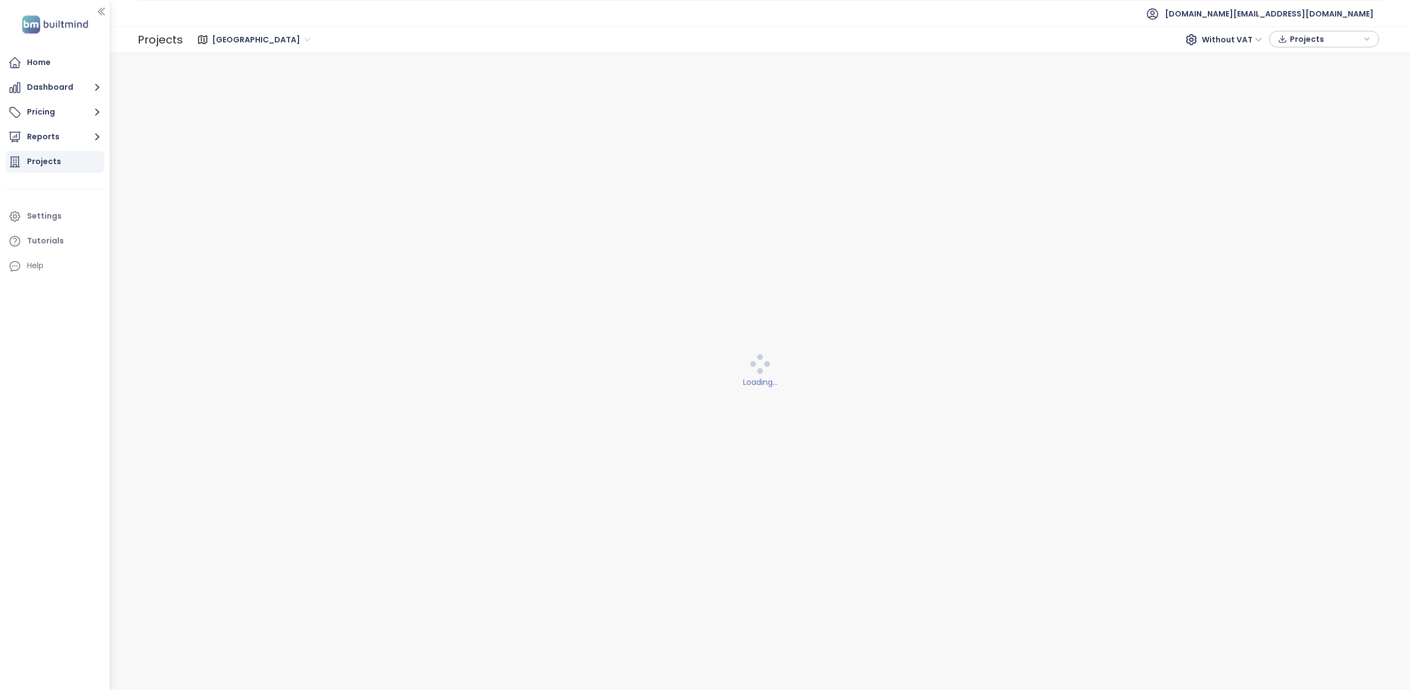
click at [261, 37] on span "Warszawa" at bounding box center [261, 39] width 98 height 17
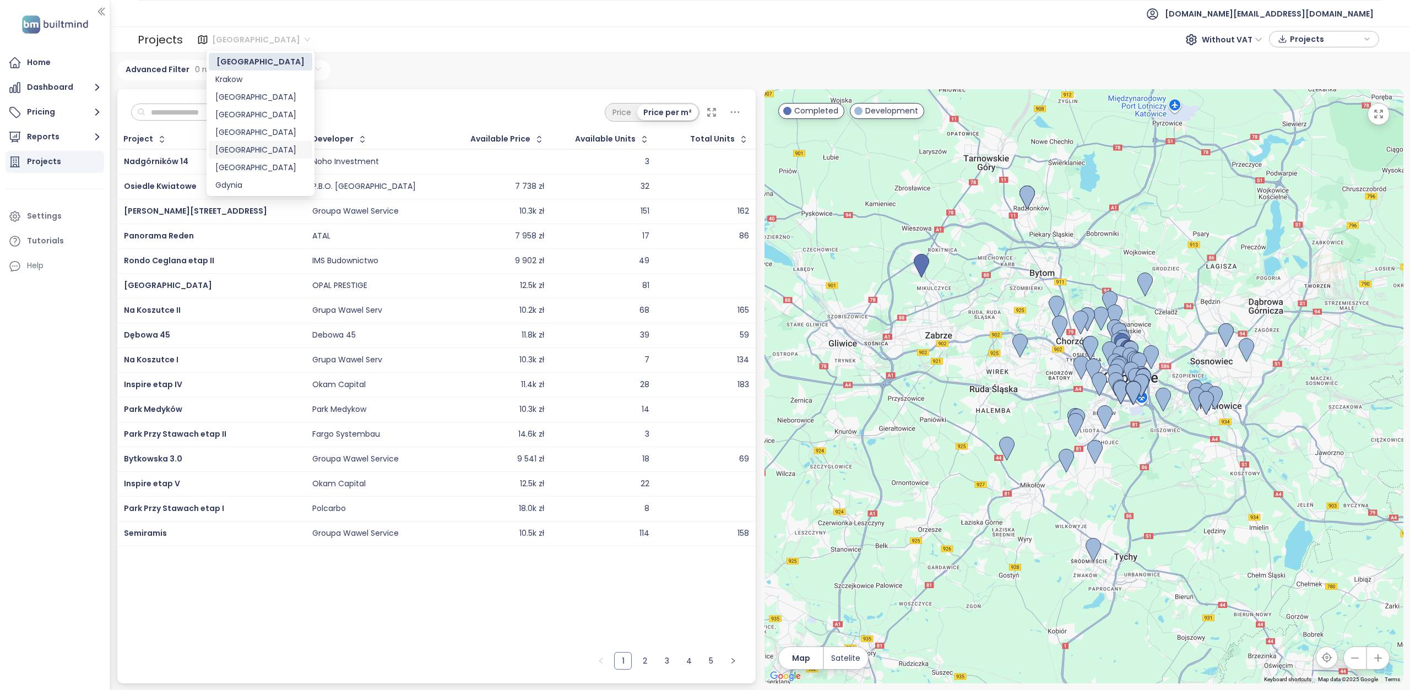
click at [244, 147] on div "Katowice" at bounding box center [260, 150] width 90 height 12
click at [182, 115] on input "text" at bounding box center [189, 112] width 89 height 17
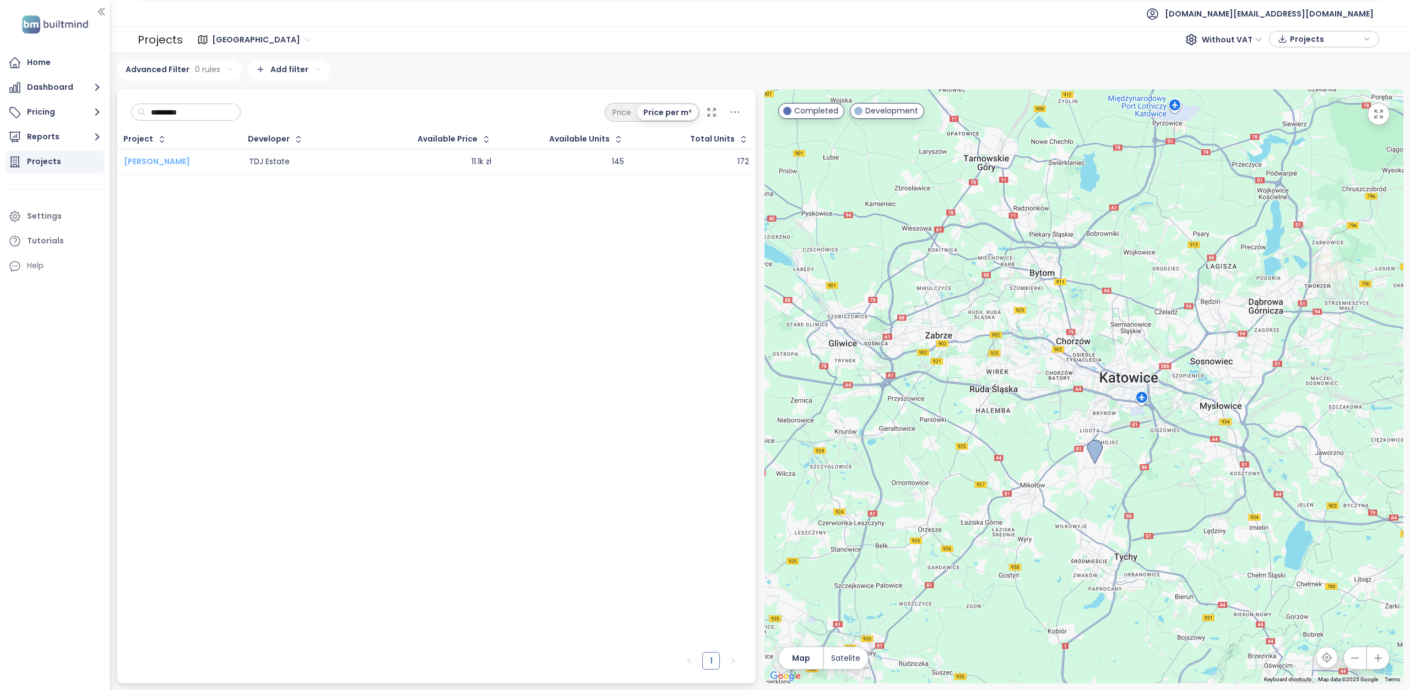
type input "*********"
click at [190, 165] on span "[PERSON_NAME]" at bounding box center [157, 161] width 66 height 11
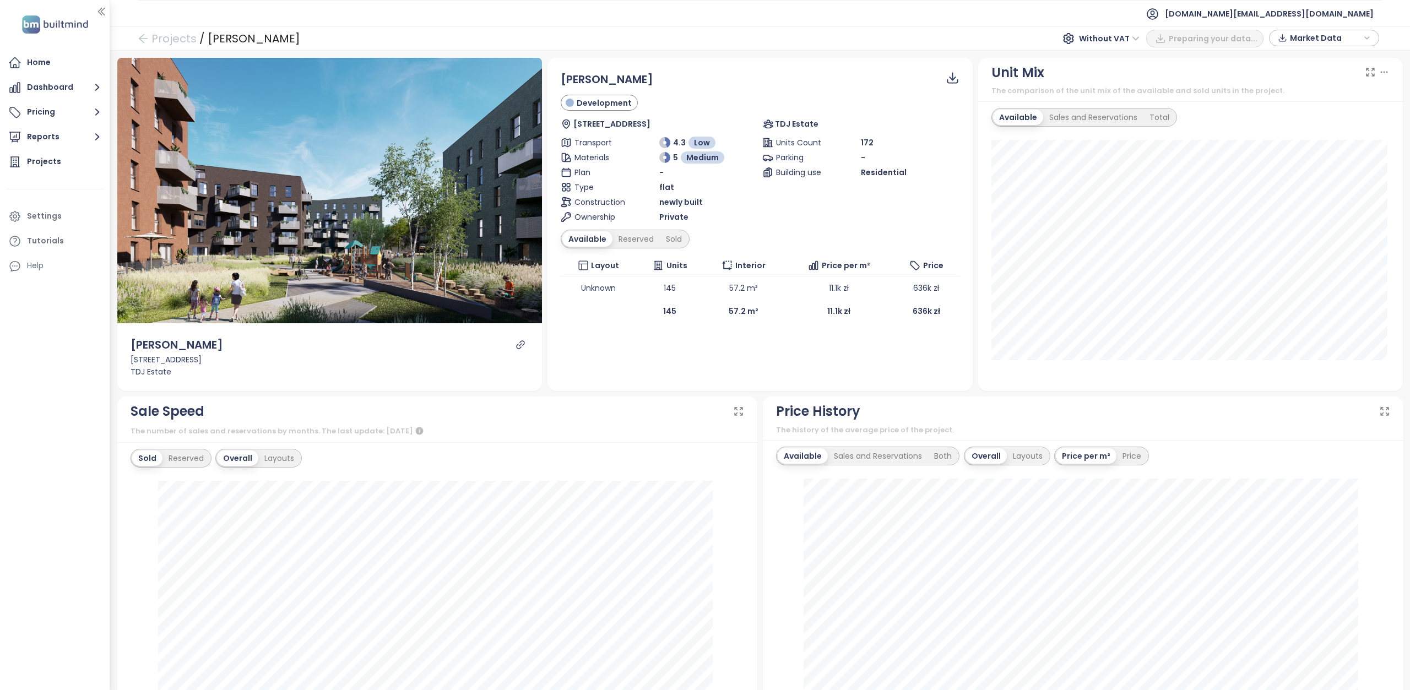
drag, startPoint x: 343, startPoint y: 39, endPoint x: 203, endPoint y: 39, distance: 139.4
click at [203, 39] on div "Projects / [PERSON_NAME] Without VAT Preparing your data... Market Data" at bounding box center [760, 38] width 1300 height 24
click at [628, 239] on div "Reserved" at bounding box center [636, 238] width 47 height 15
click at [672, 237] on div "Sold" at bounding box center [672, 238] width 28 height 15
click at [156, 38] on link "Projects" at bounding box center [167, 39] width 59 height 20
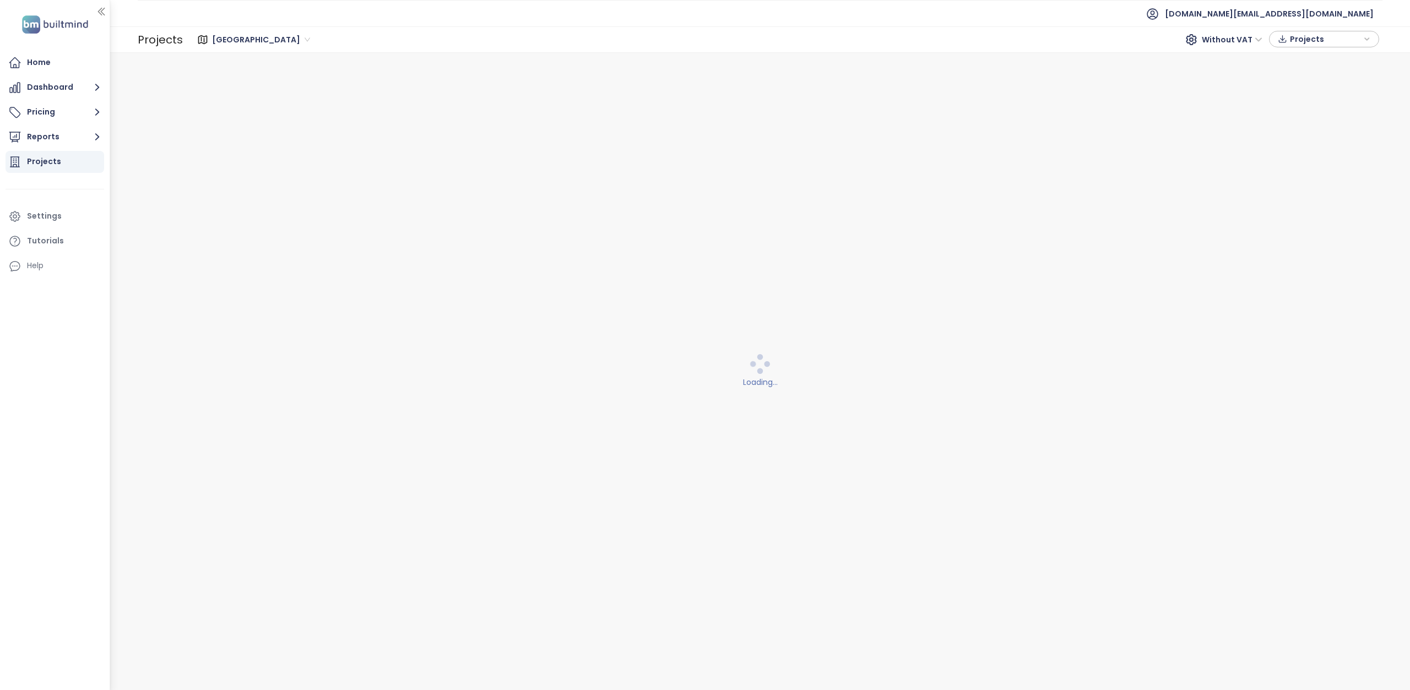
click at [253, 38] on span "Warszawa" at bounding box center [261, 39] width 98 height 17
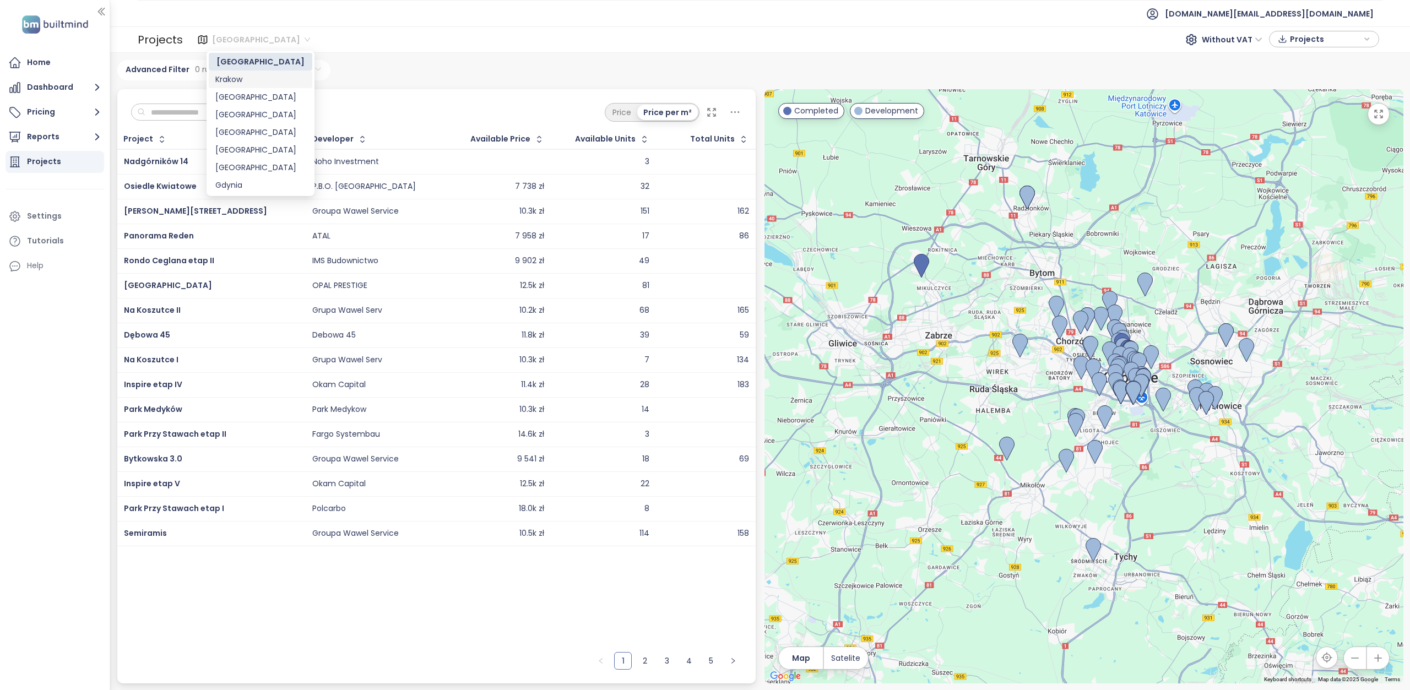
click at [242, 75] on div "Krakow" at bounding box center [260, 79] width 90 height 12
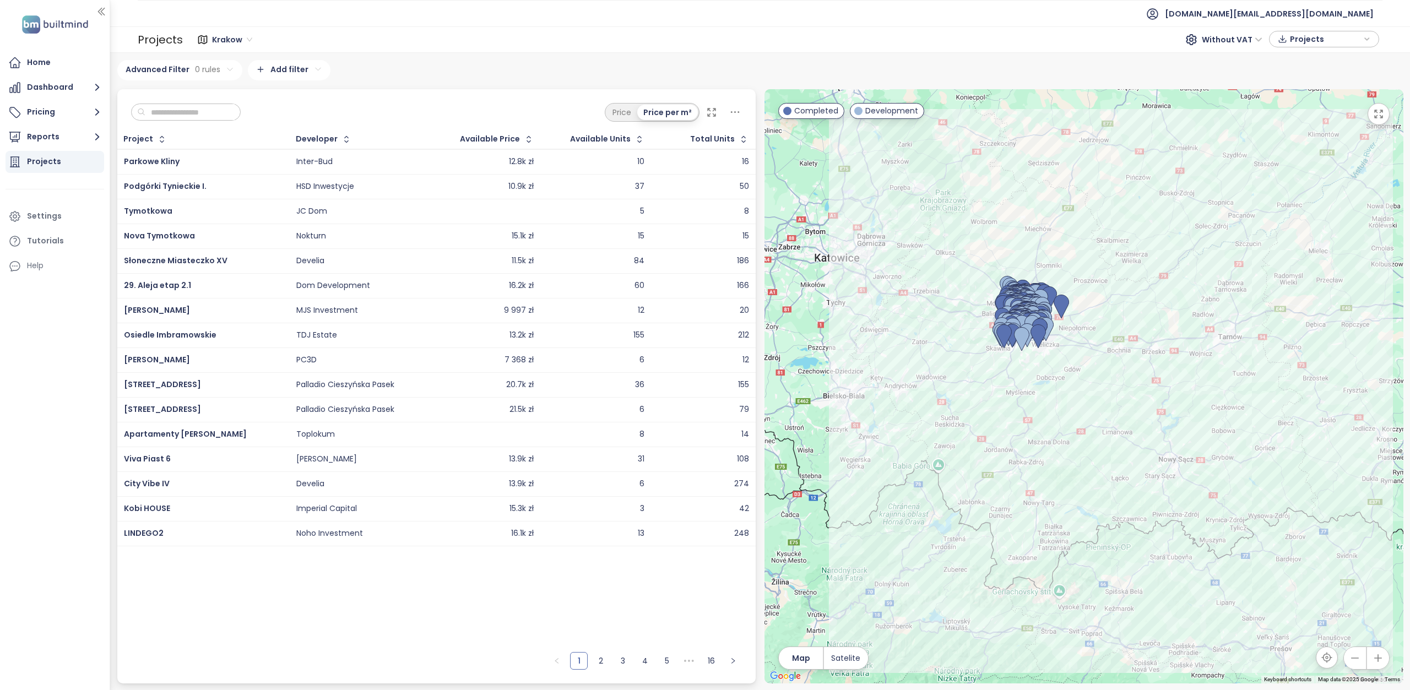
click at [207, 115] on input "text" at bounding box center [189, 112] width 89 height 17
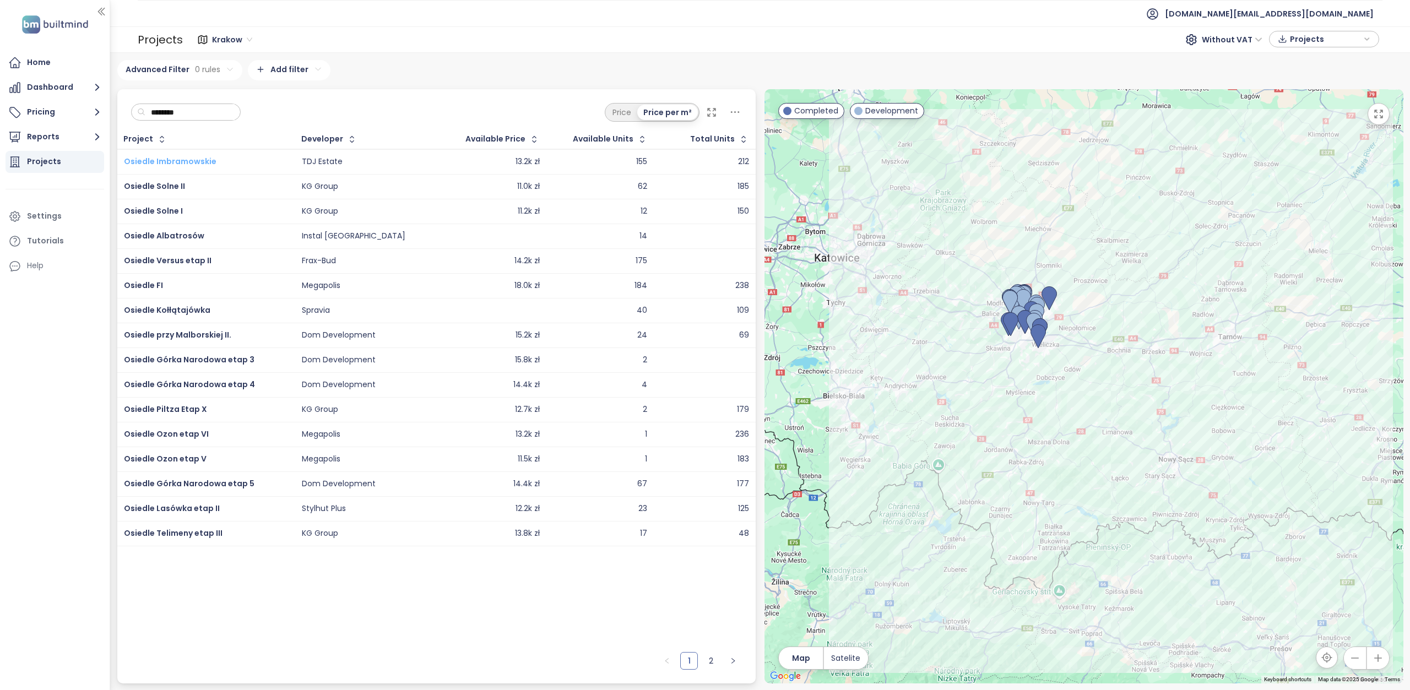
type input "*******"
click at [191, 161] on span "Osiedle Imbramowskie" at bounding box center [170, 161] width 93 height 11
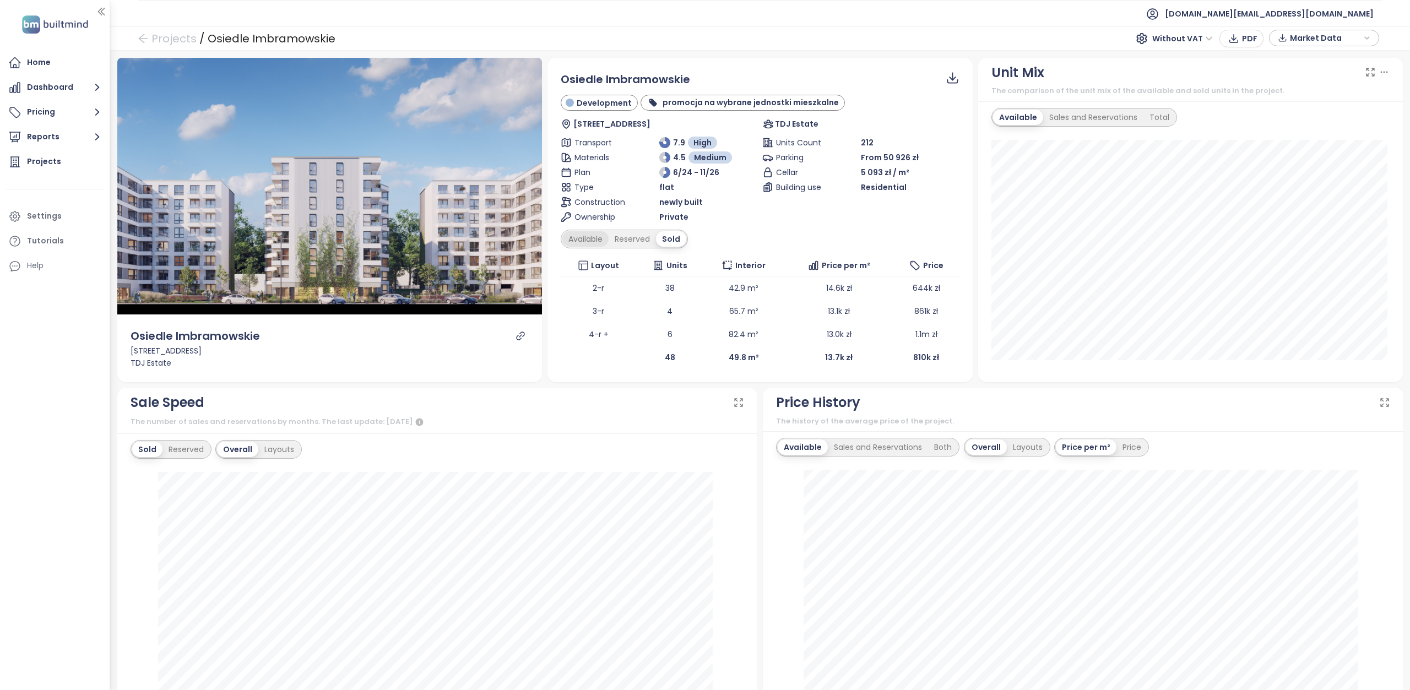
click at [584, 240] on div "Available" at bounding box center [585, 238] width 46 height 15
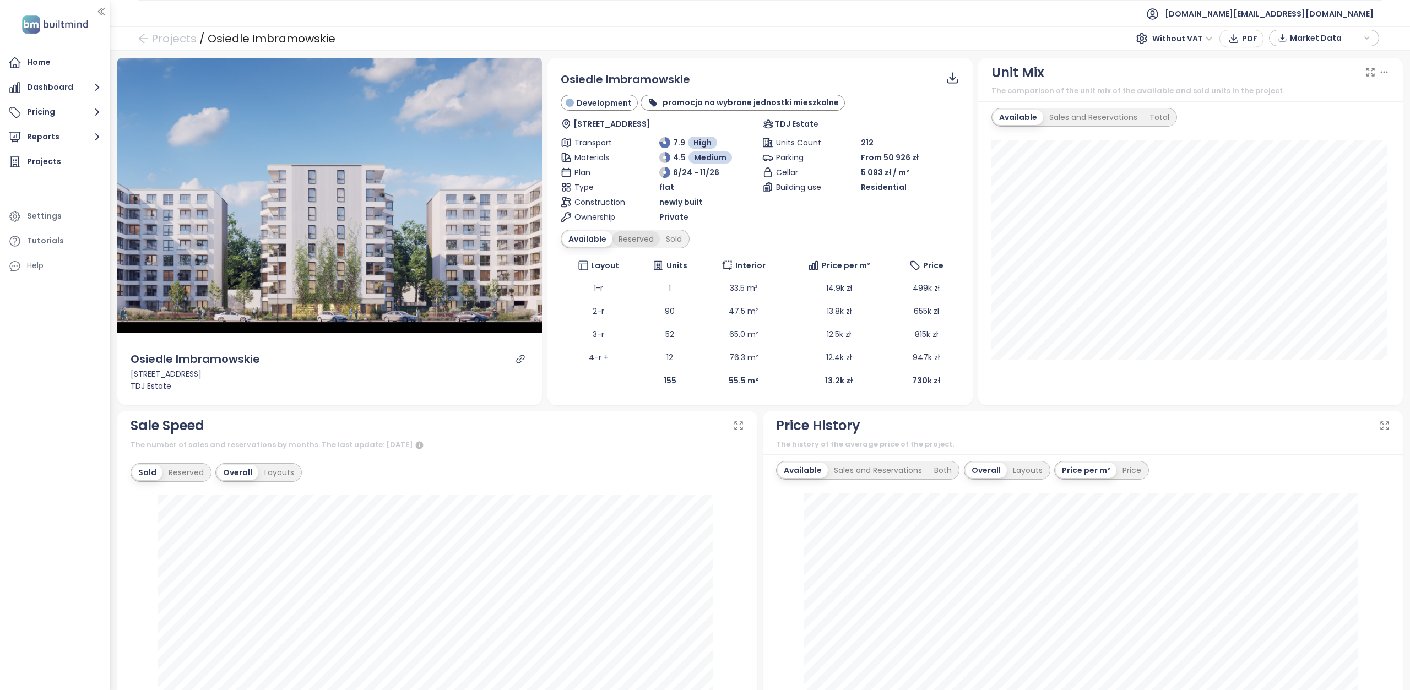
click at [619, 235] on div "Reserved" at bounding box center [636, 238] width 47 height 15
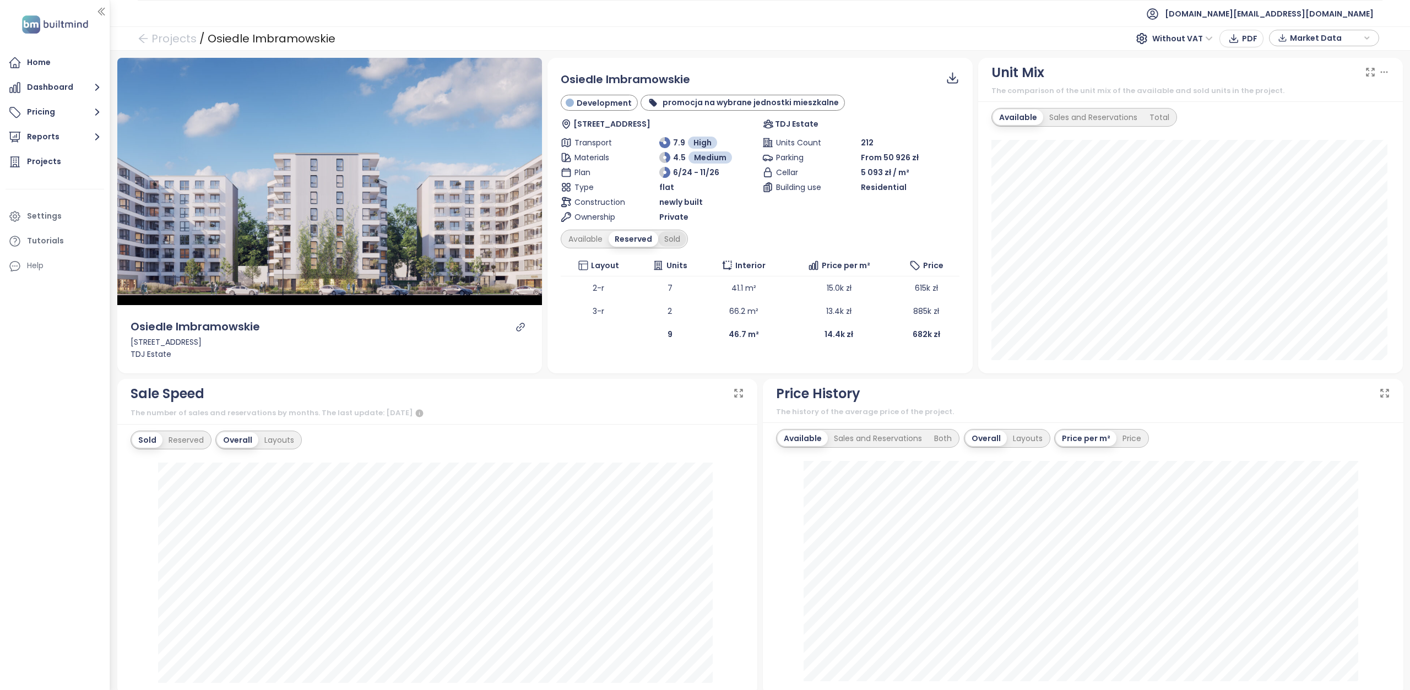
click at [664, 236] on div "Sold" at bounding box center [672, 238] width 28 height 15
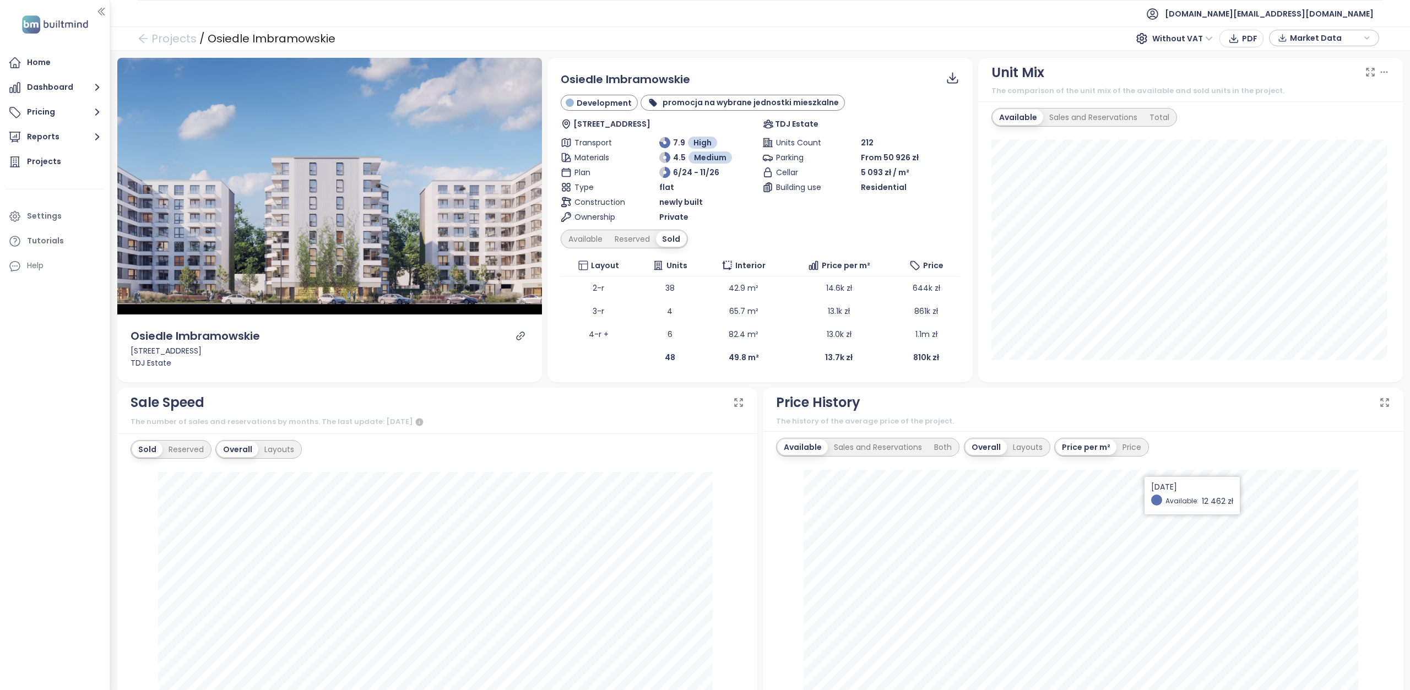
scroll to position [55, 0]
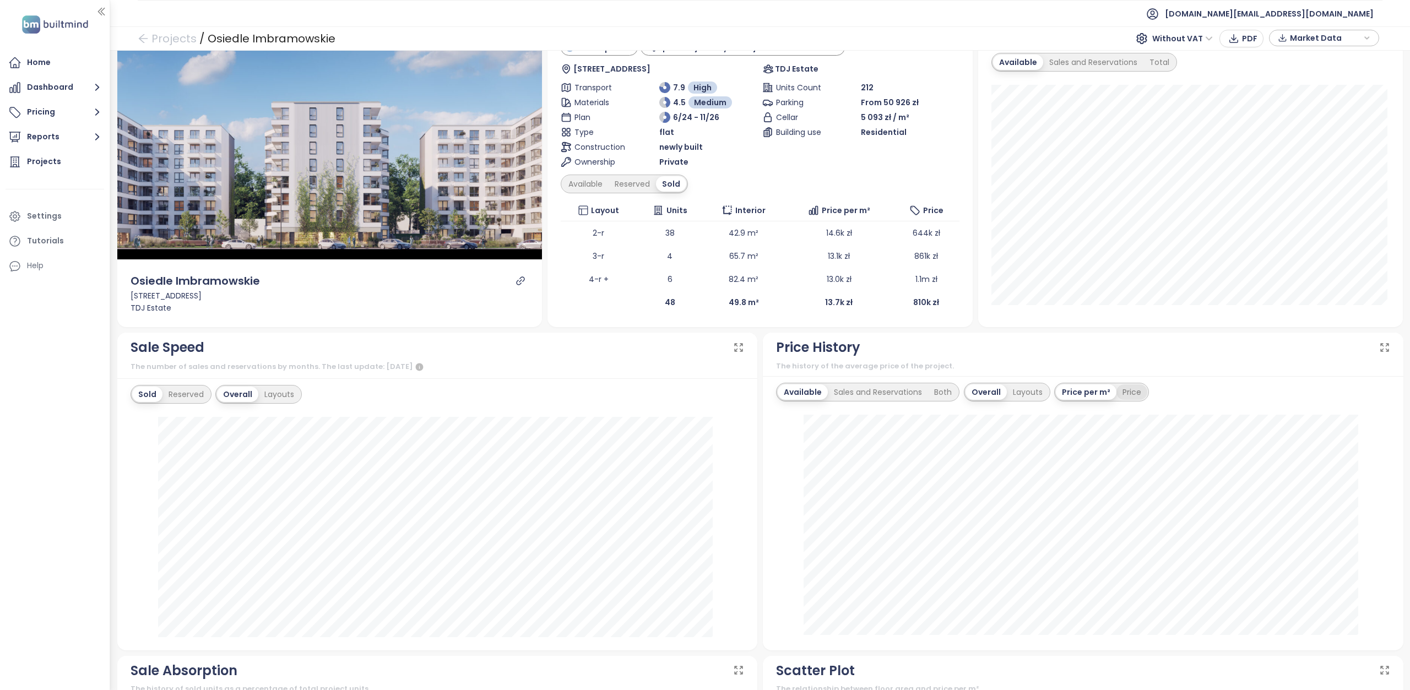
click at [1129, 389] on div "Price" at bounding box center [1132, 392] width 31 height 15
click at [873, 391] on div "Sales and Reservations" at bounding box center [878, 392] width 100 height 15
click at [934, 396] on div "Both" at bounding box center [946, 392] width 30 height 15
click at [1027, 391] on div "Layouts" at bounding box center [1026, 392] width 42 height 15
click at [782, 391] on div "Available" at bounding box center [803, 392] width 50 height 15
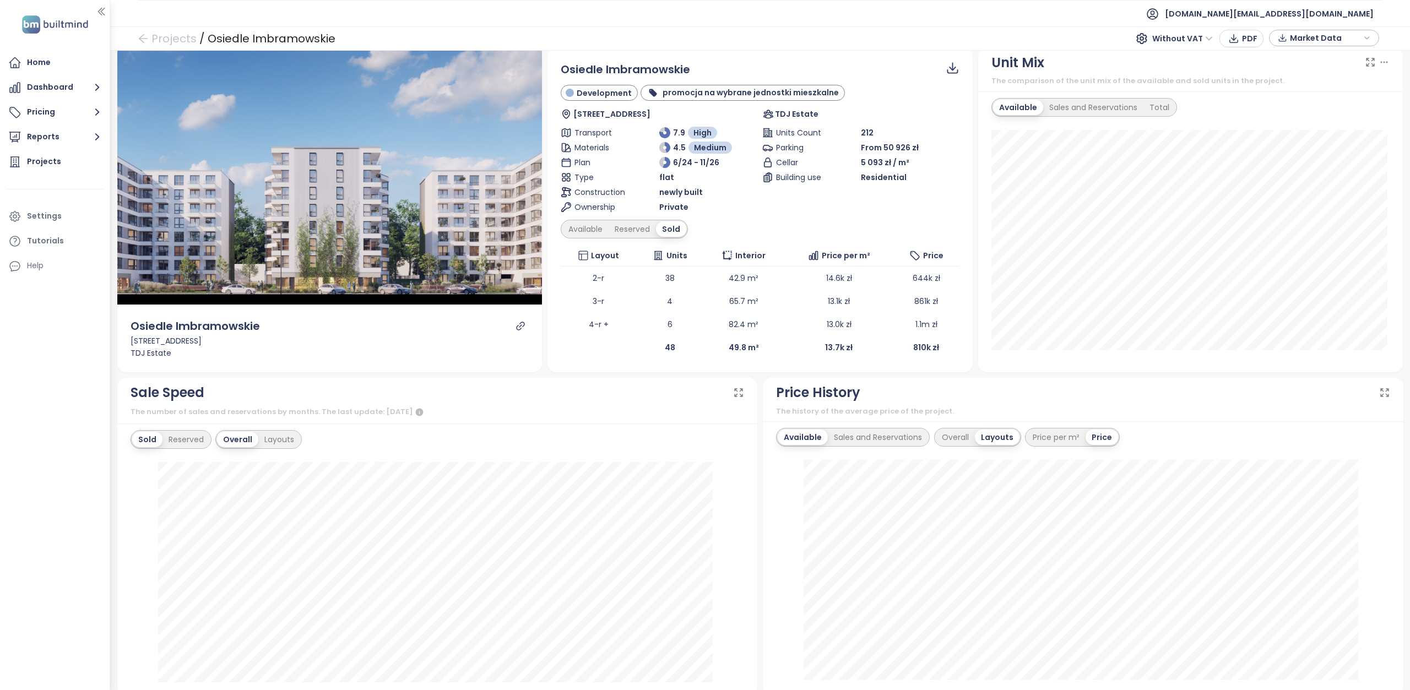
scroll to position [0, 0]
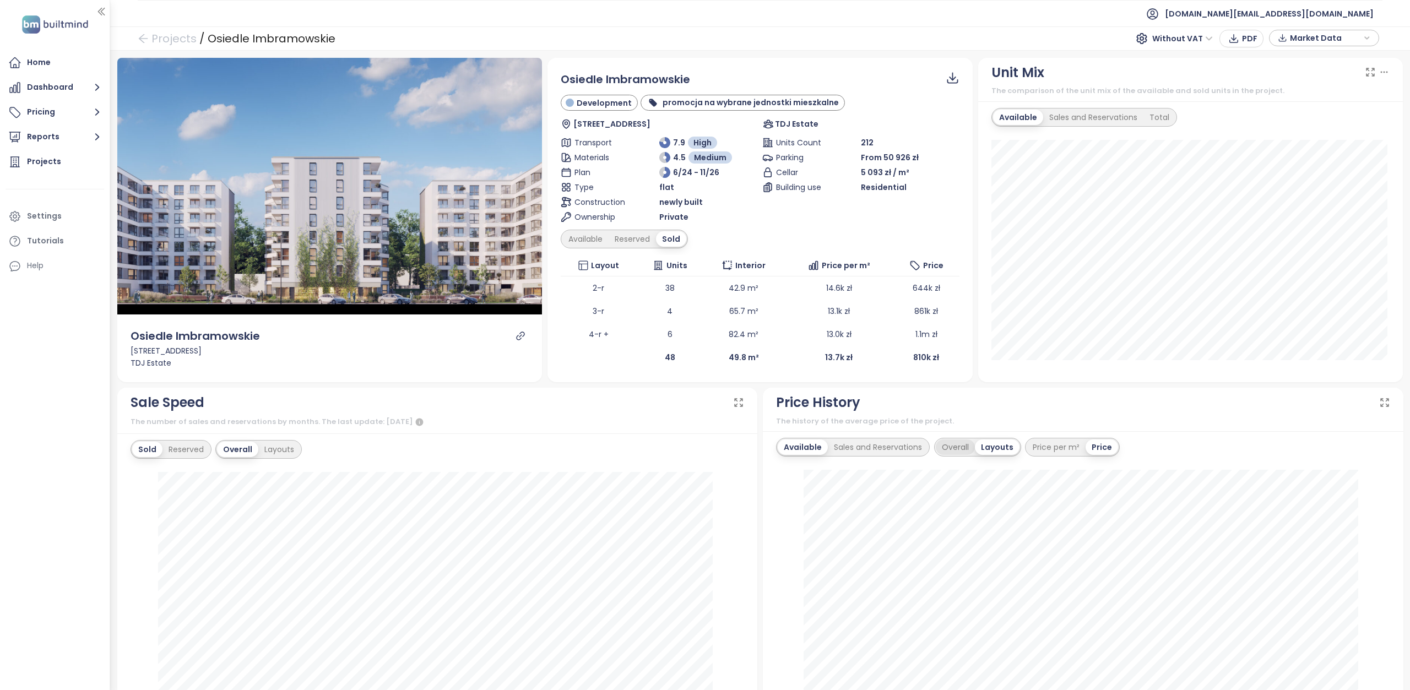
click at [942, 445] on div "Overall" at bounding box center [955, 447] width 39 height 15
